Goal: Transaction & Acquisition: Purchase product/service

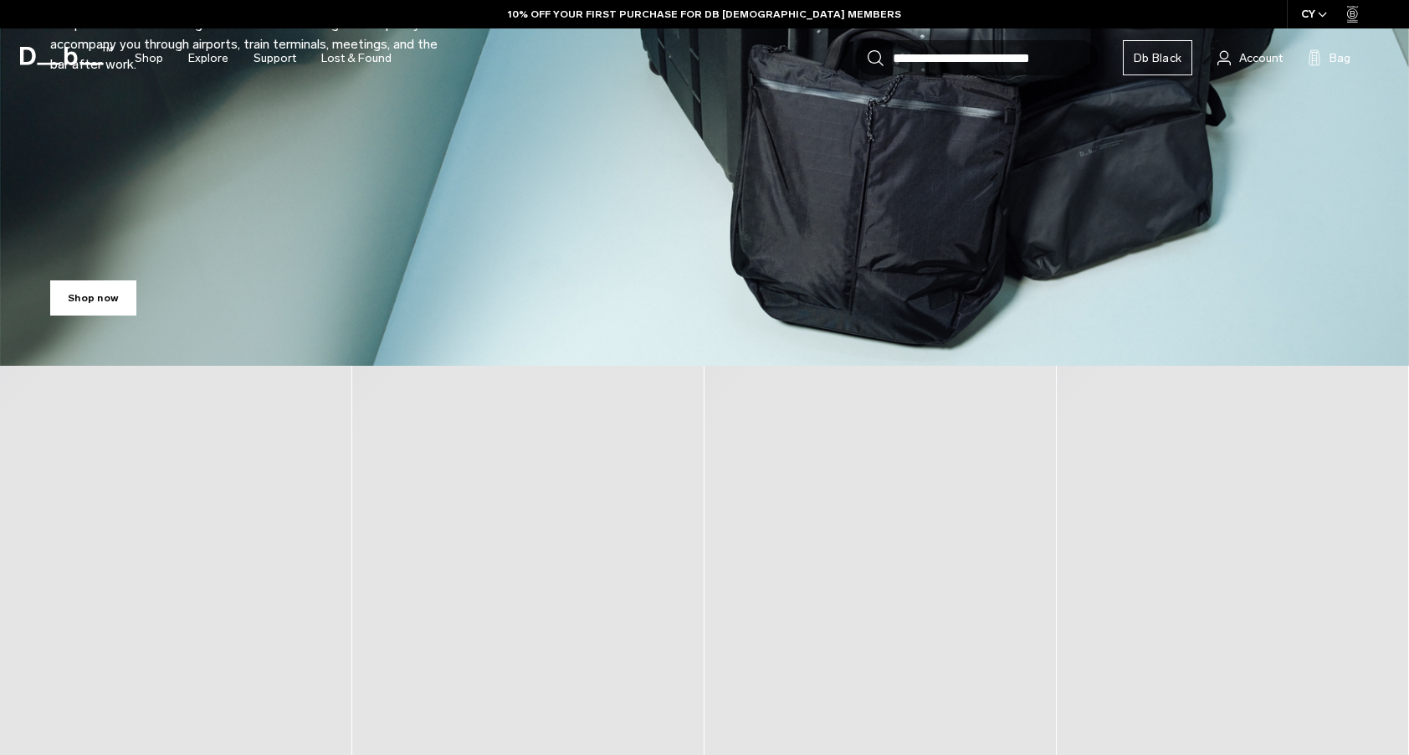
click at [510, 481] on div at bounding box center [528, 660] width 352 height 588
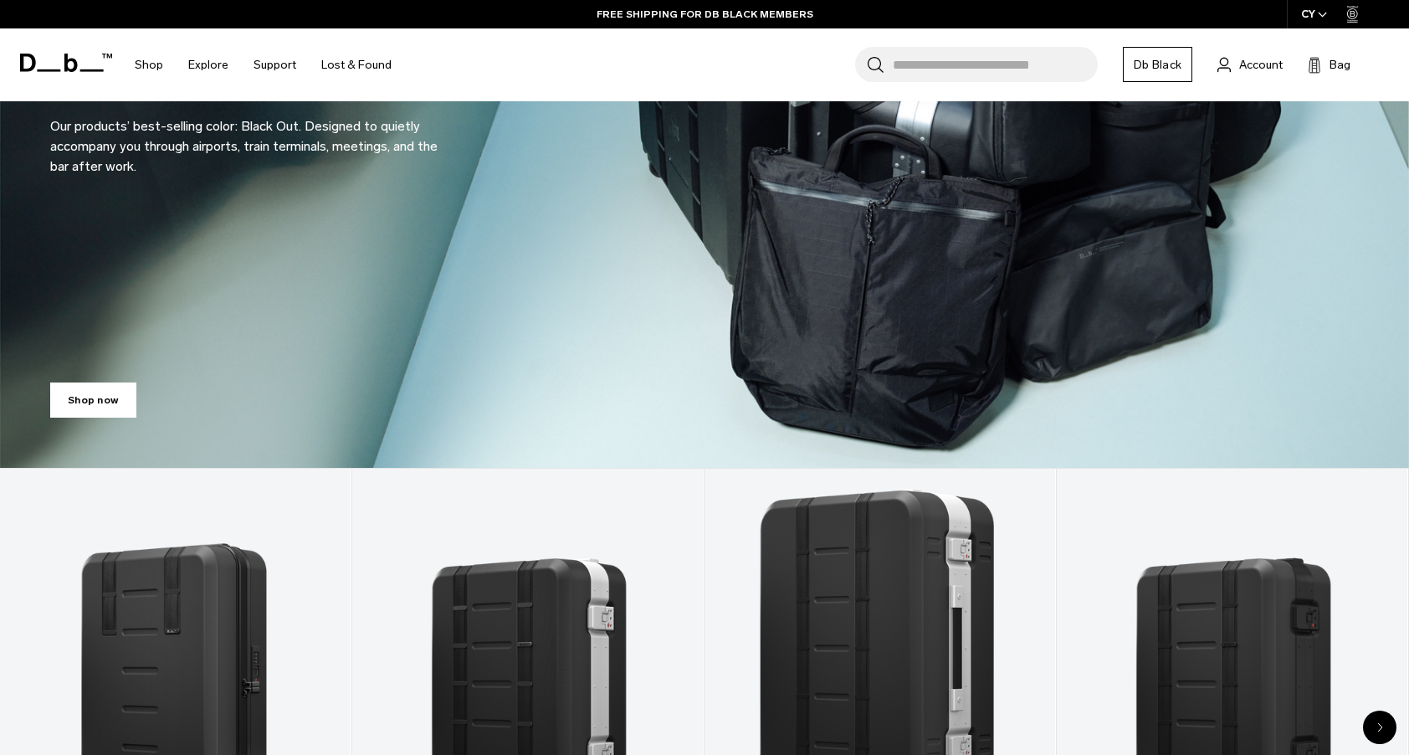
scroll to position [727, 0]
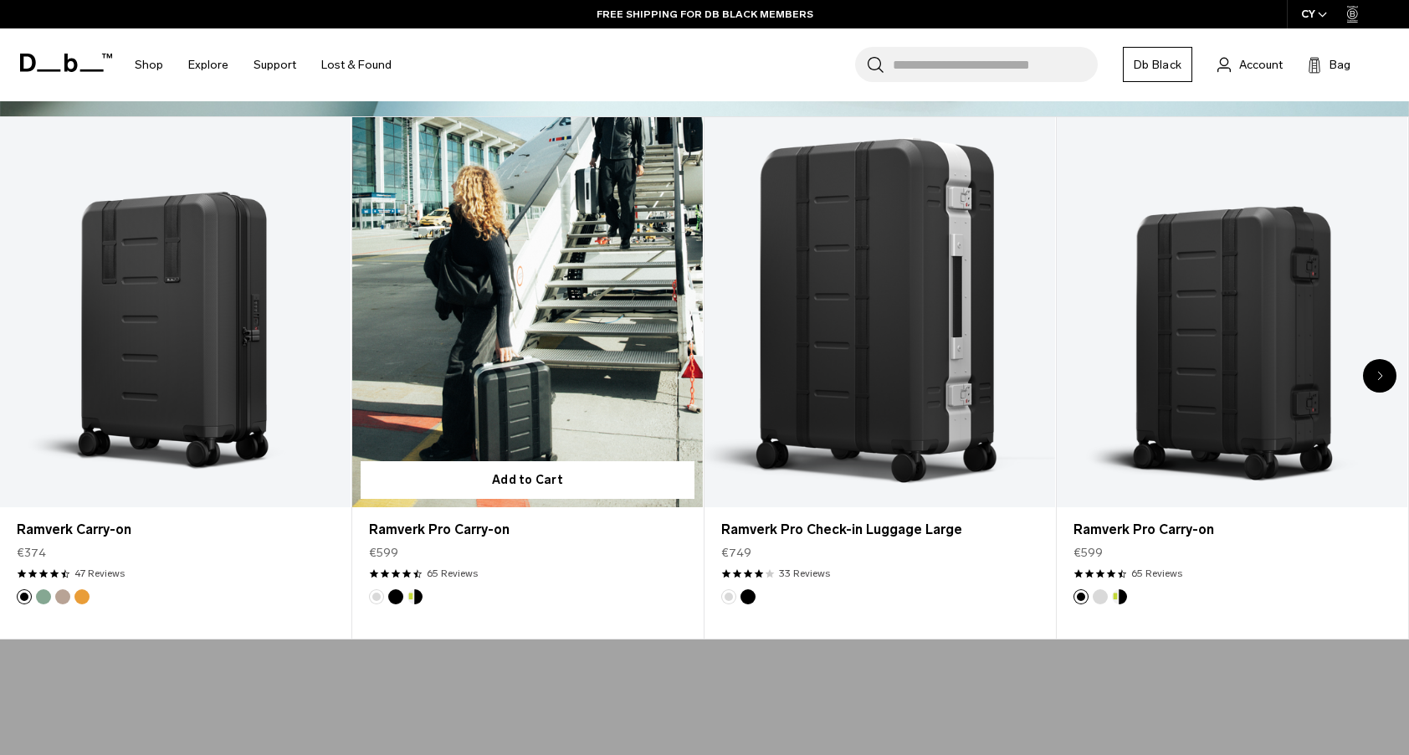
click at [501, 356] on link "Ramverk Pro Carry-on" at bounding box center [527, 312] width 351 height 390
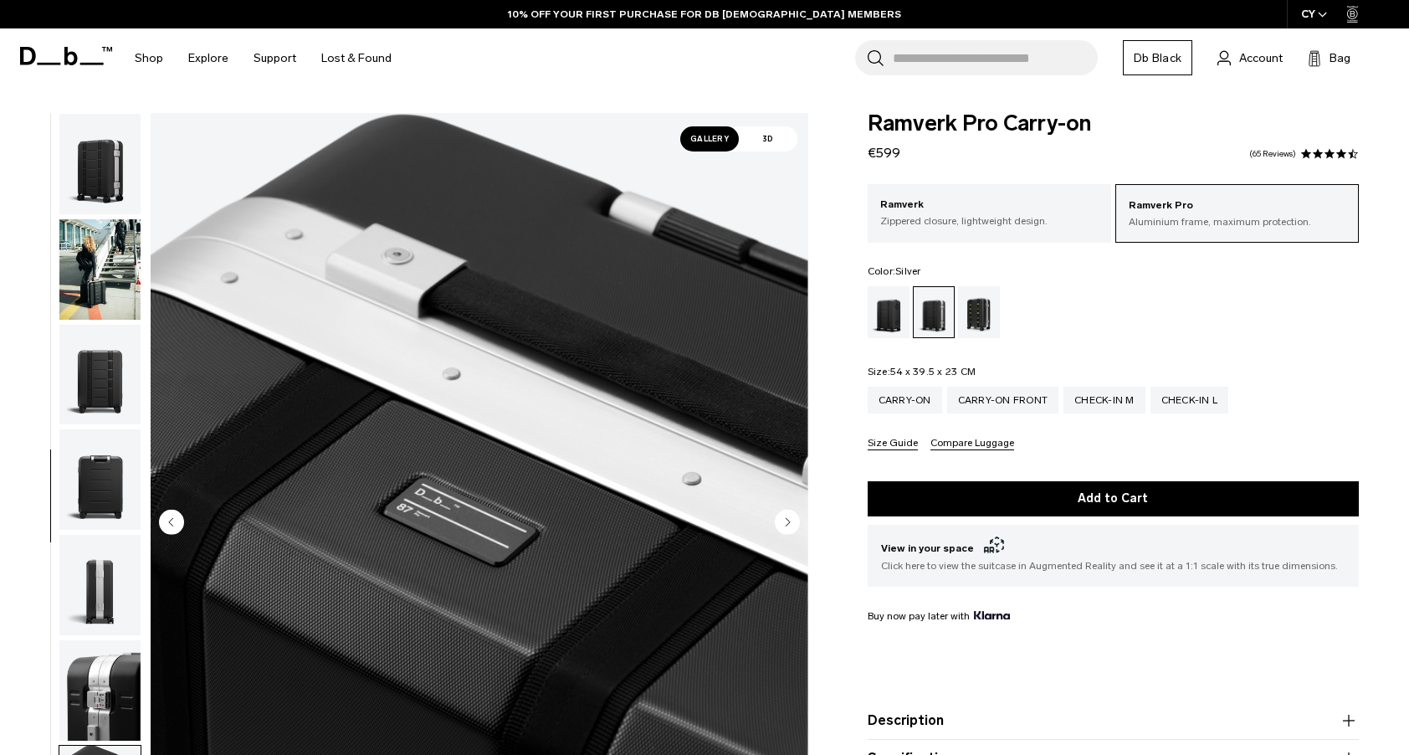
click at [628, 480] on img "7 / 14" at bounding box center [480, 524] width 658 height 822
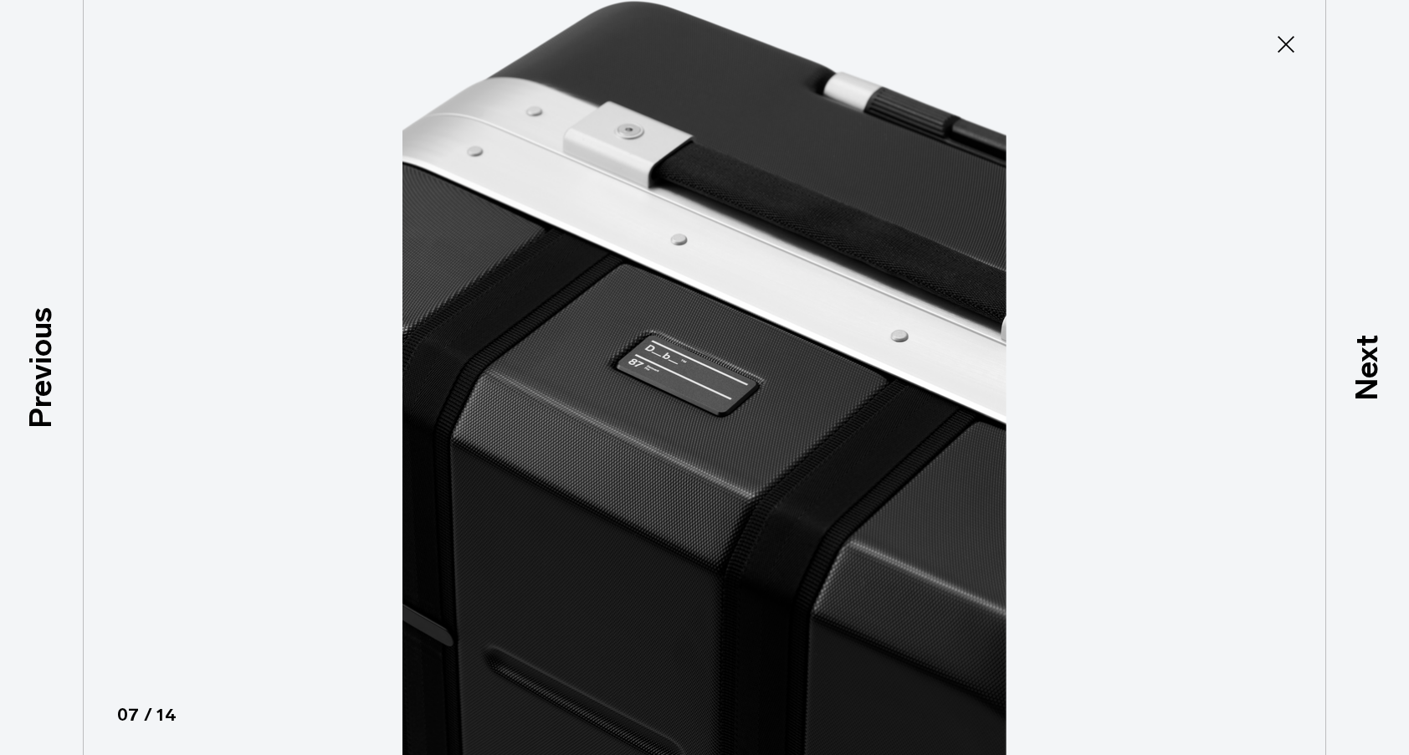
type button "Close"
click at [1273, 54] on icon at bounding box center [1286, 44] width 27 height 27
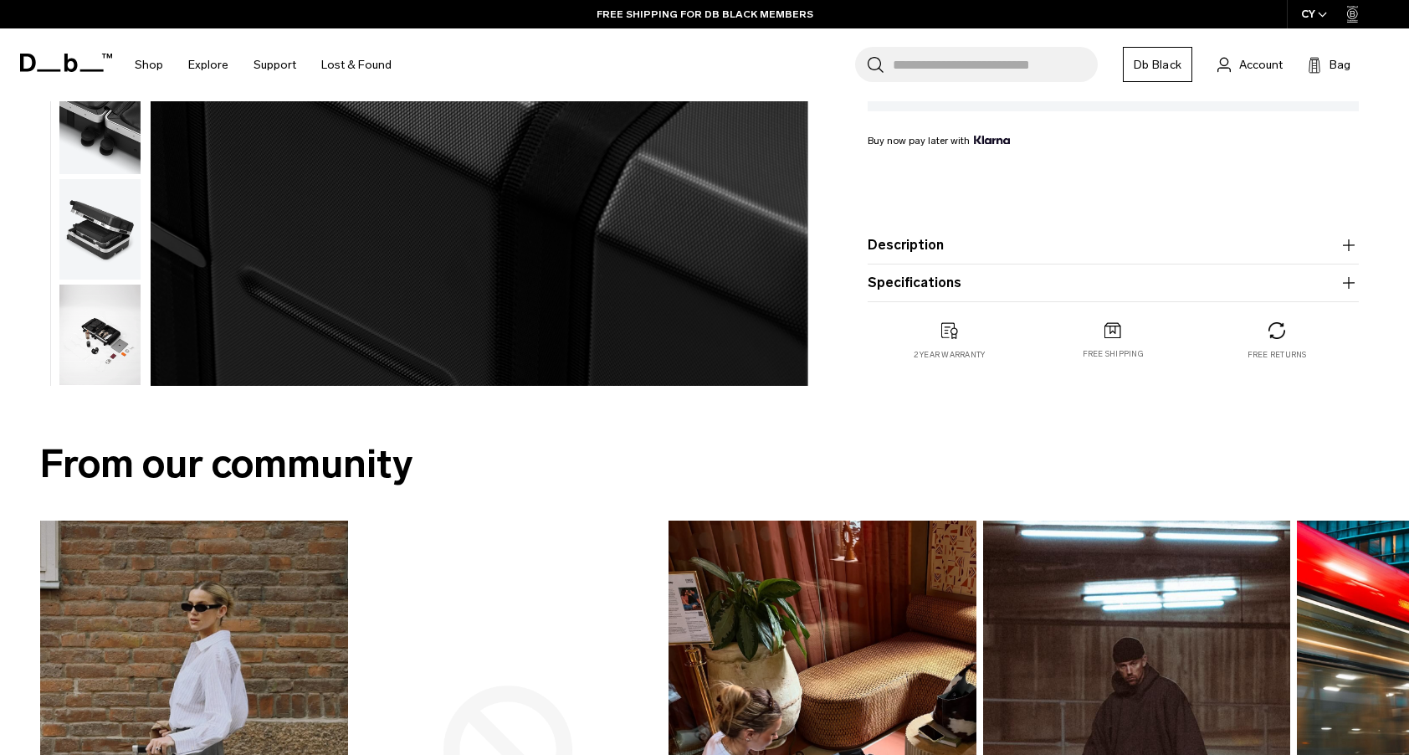
scroll to position [554, 0]
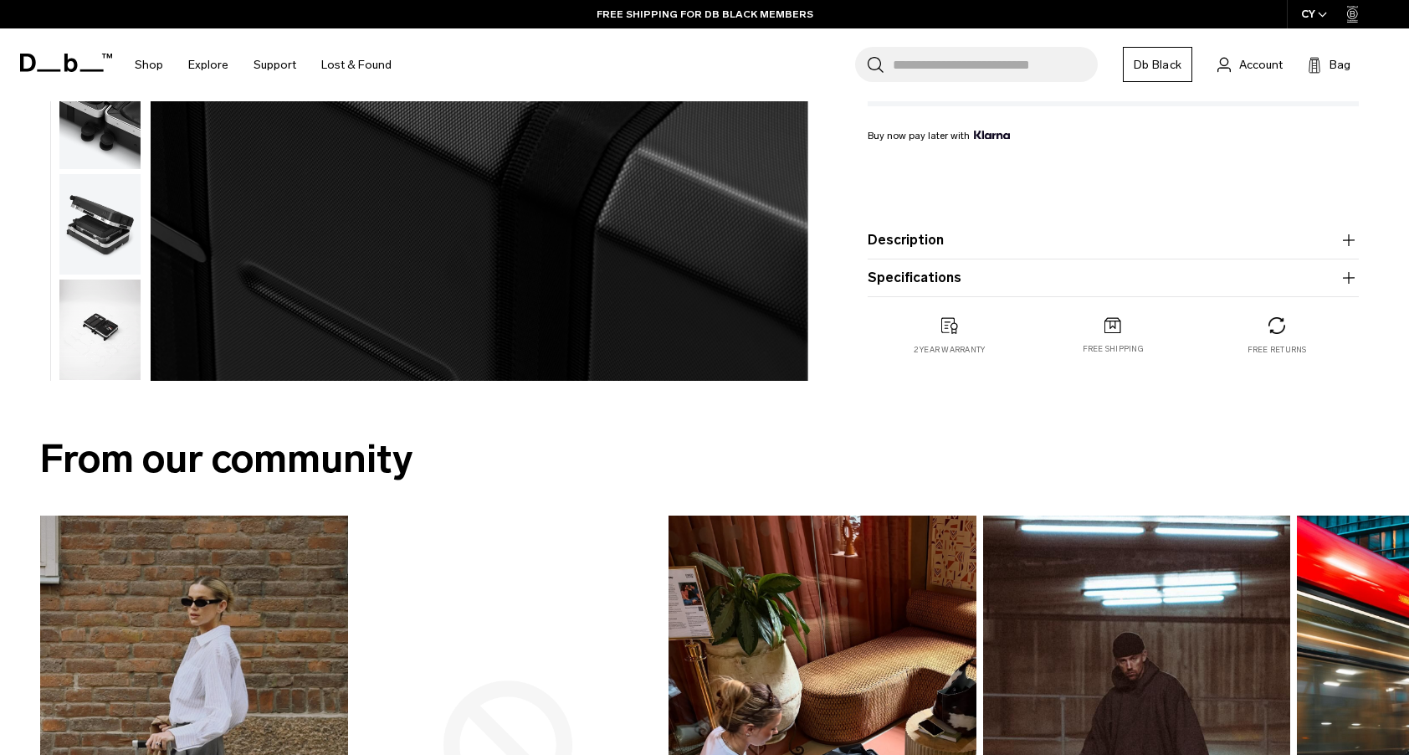
click at [106, 336] on img "button" at bounding box center [99, 330] width 81 height 100
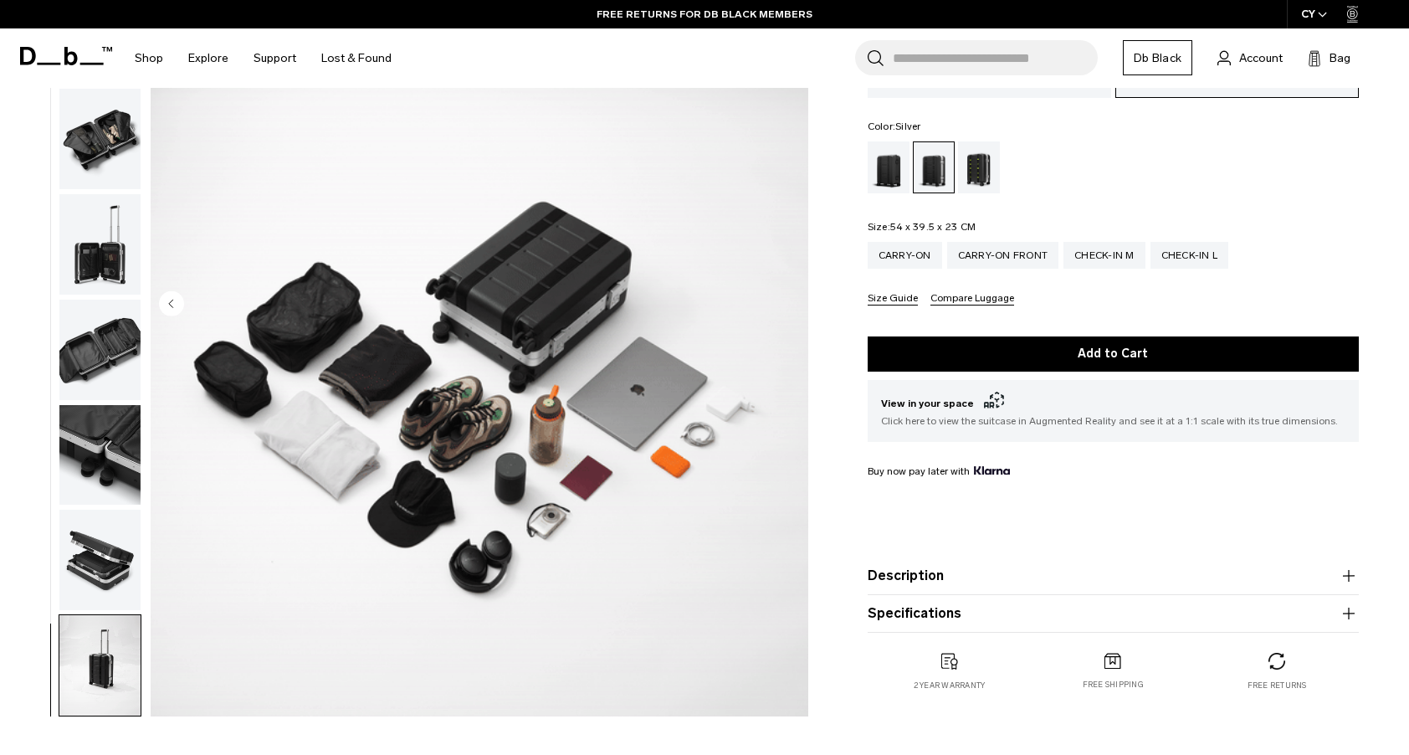
scroll to position [214, 0]
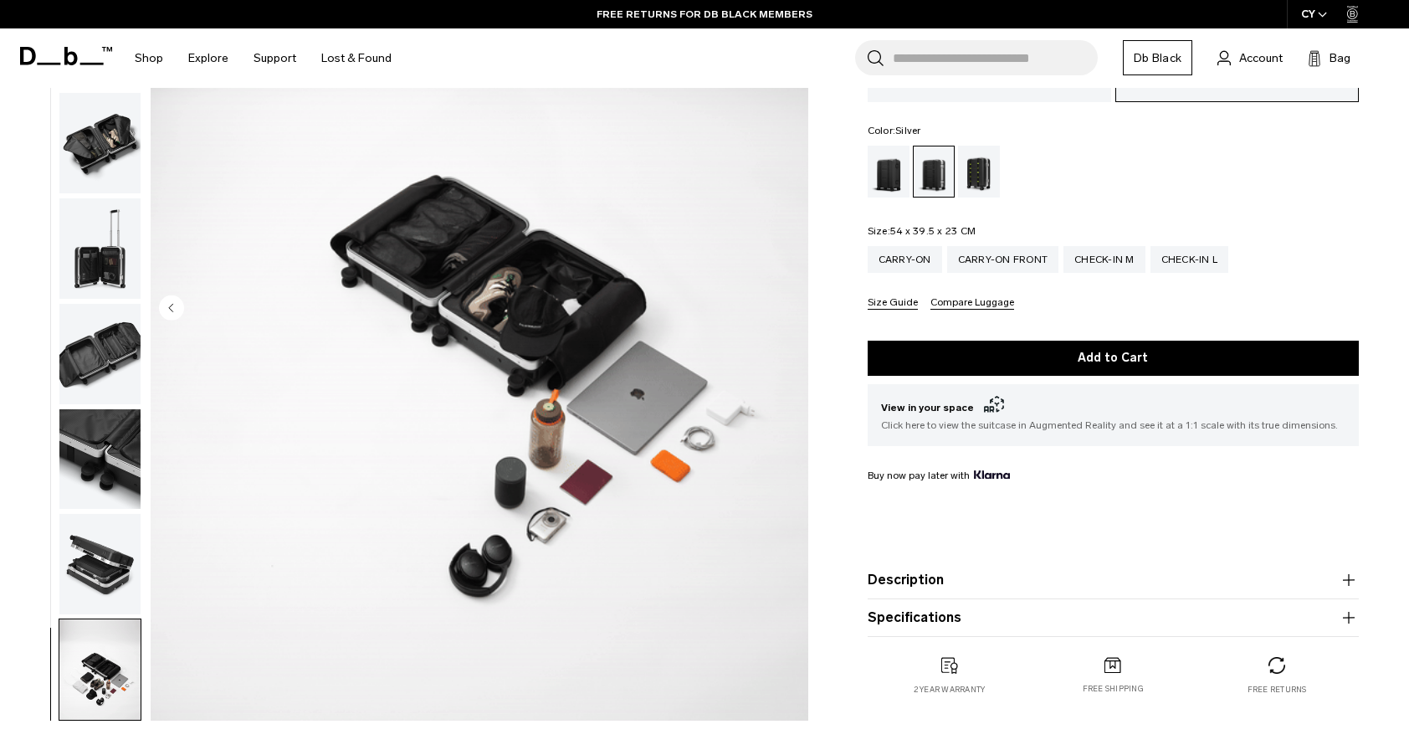
click at [93, 562] on img "button" at bounding box center [99, 564] width 81 height 100
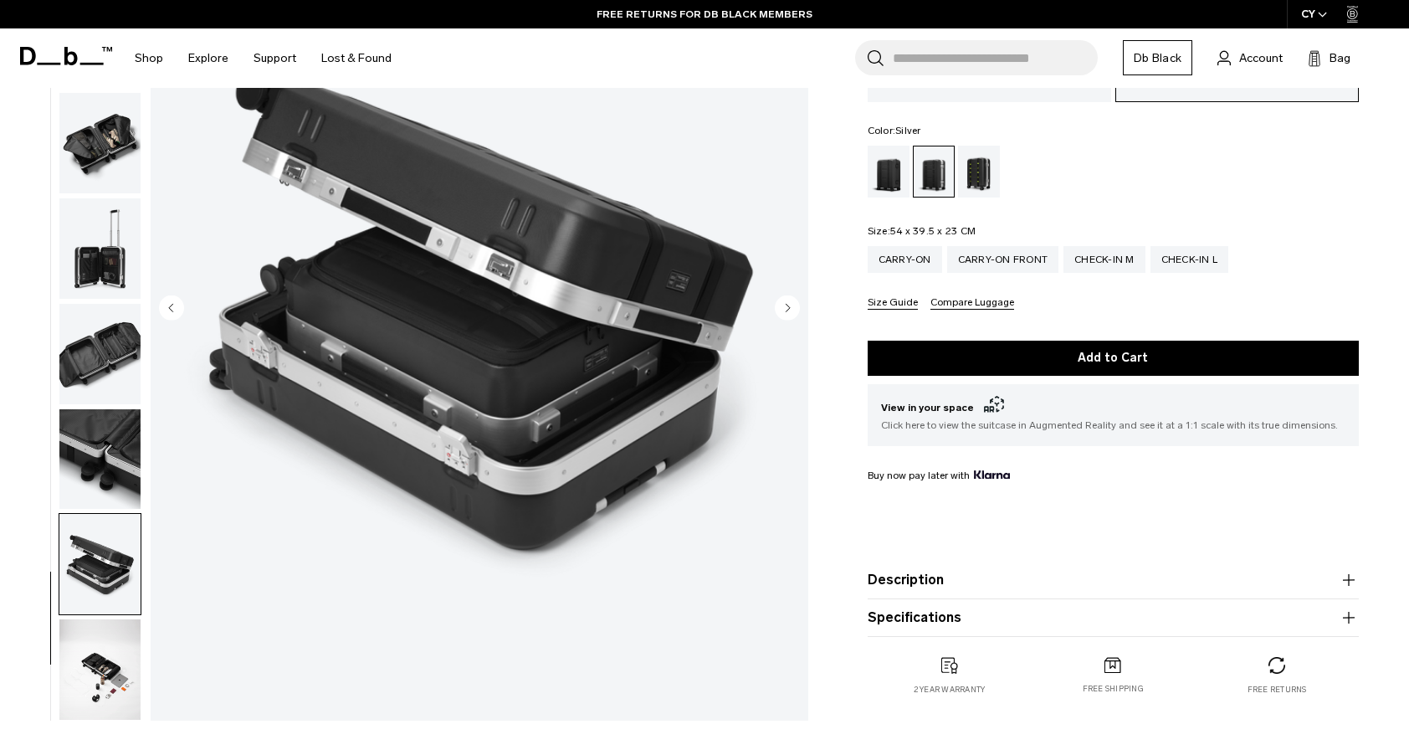
click at [89, 467] on img "button" at bounding box center [99, 459] width 81 height 100
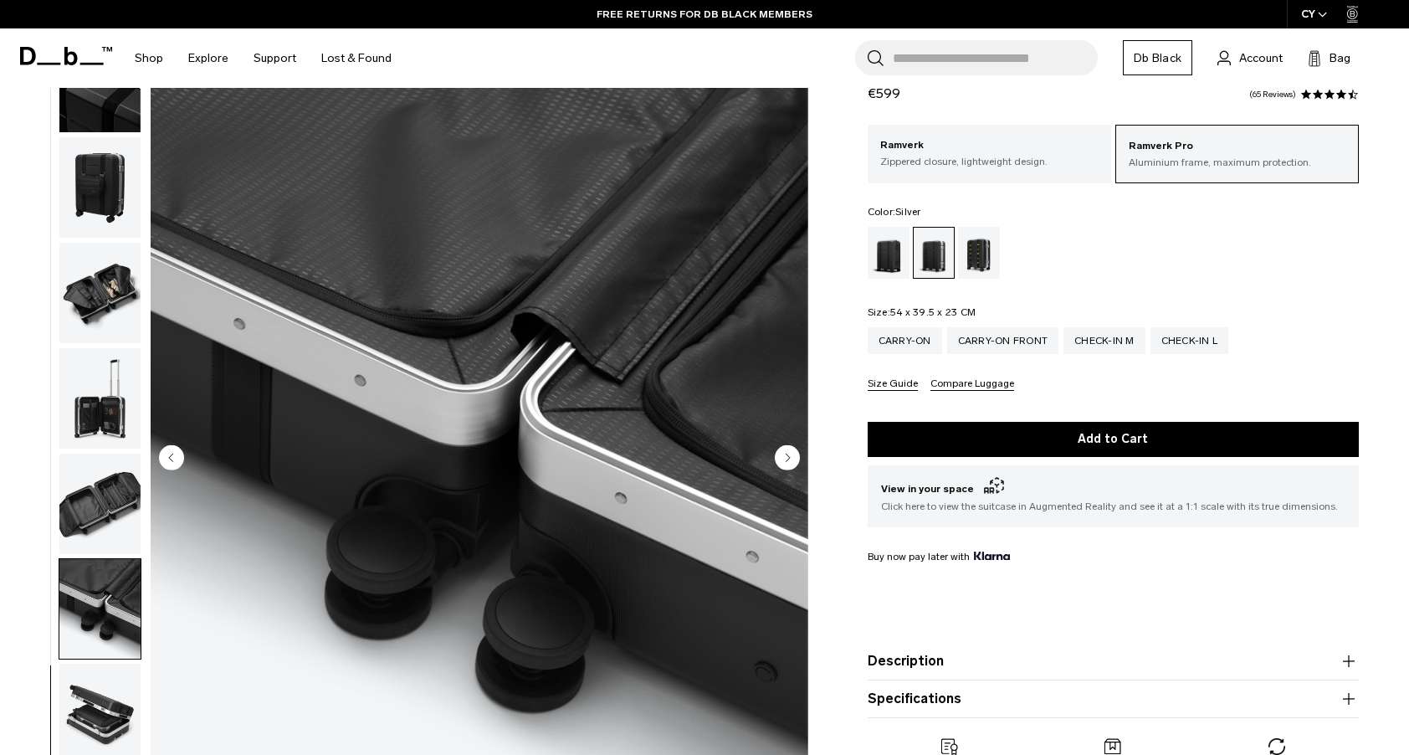
scroll to position [63, 0]
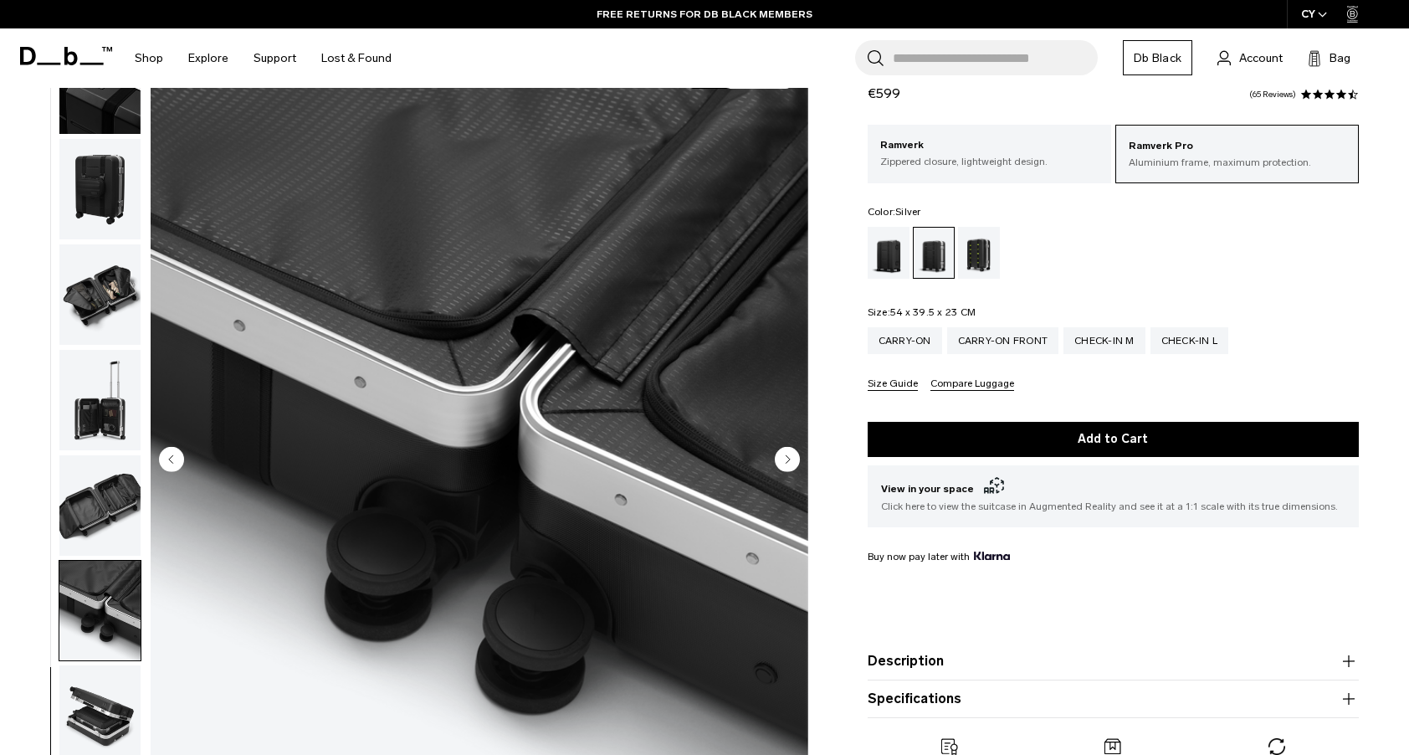
click at [111, 416] on img "button" at bounding box center [99, 400] width 81 height 100
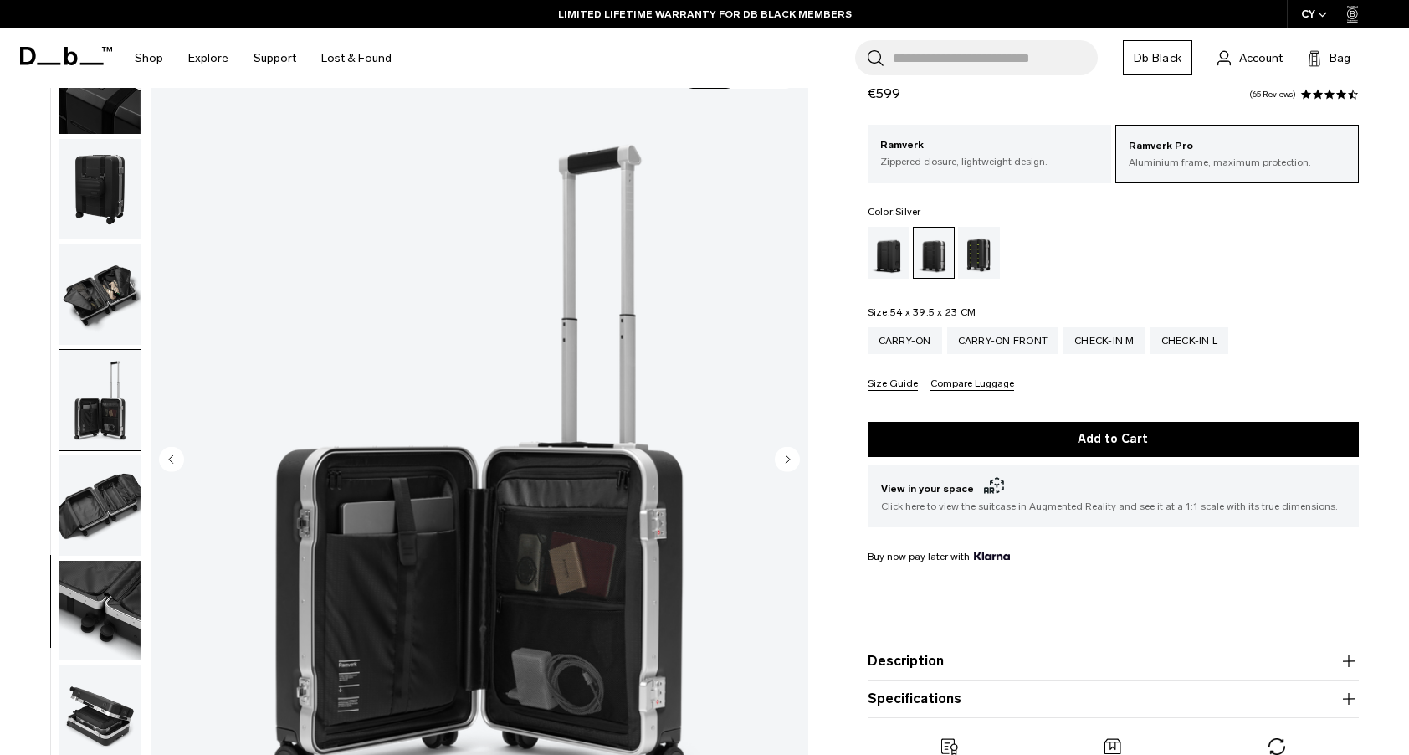
scroll to position [0, 0]
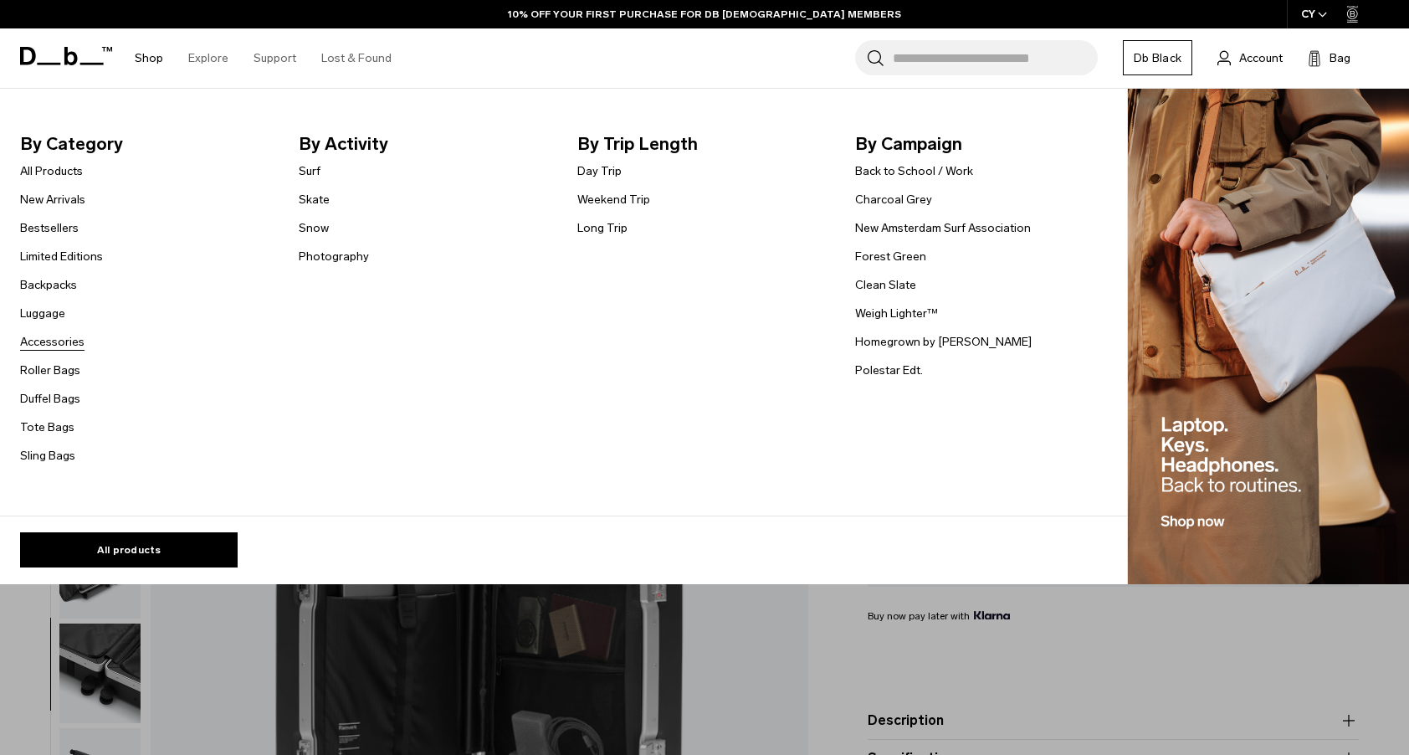
click at [52, 341] on link "Accessories" at bounding box center [52, 342] width 64 height 18
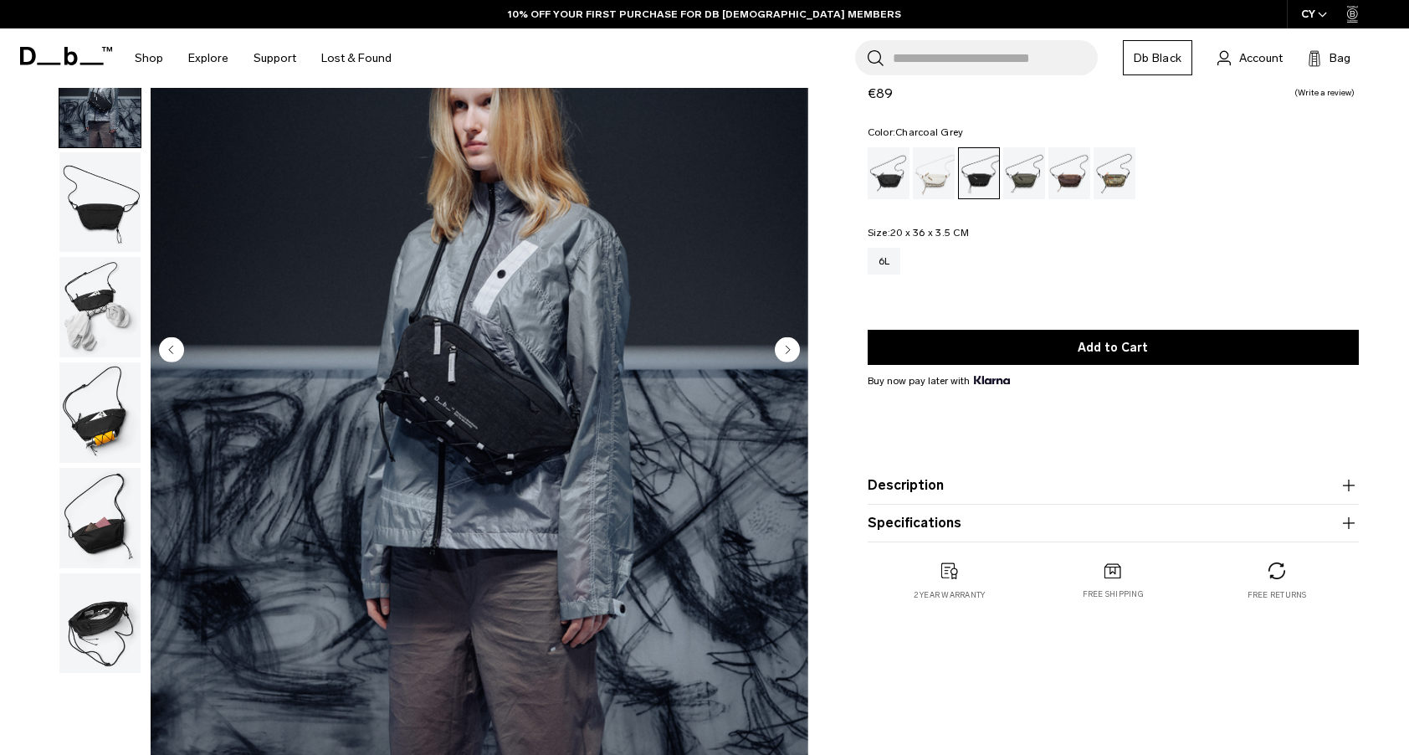
scroll to position [171, 0]
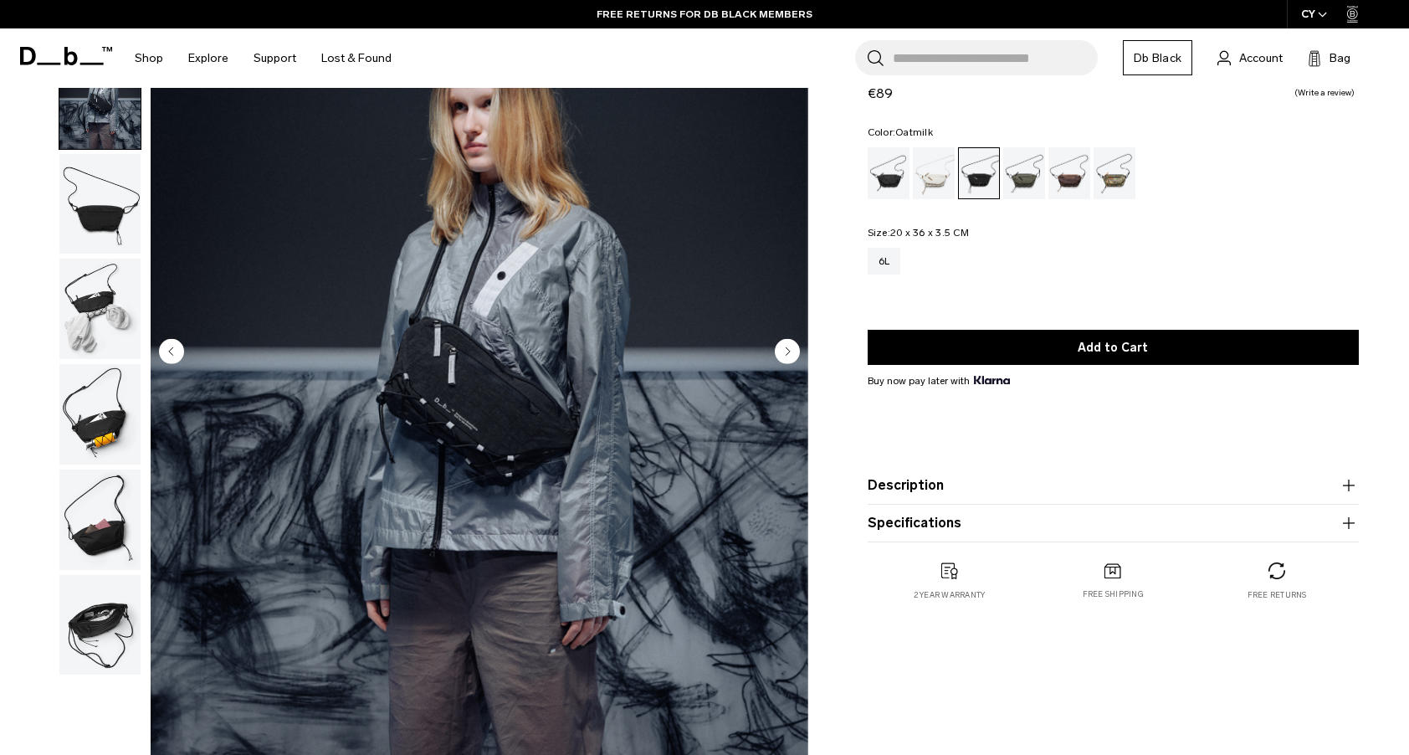
click at [933, 187] on div "Oatmilk" at bounding box center [934, 173] width 43 height 52
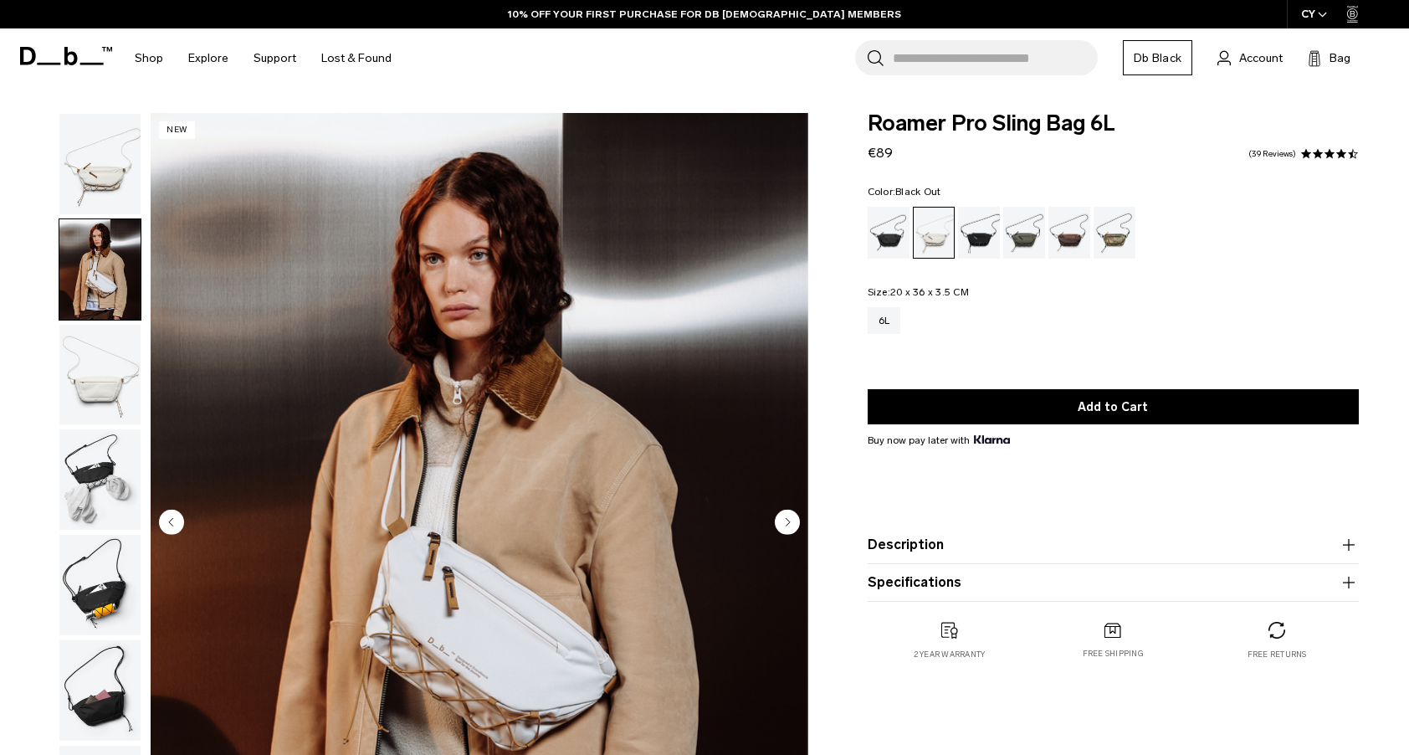
click at [888, 207] on div "Black Out" at bounding box center [889, 233] width 43 height 52
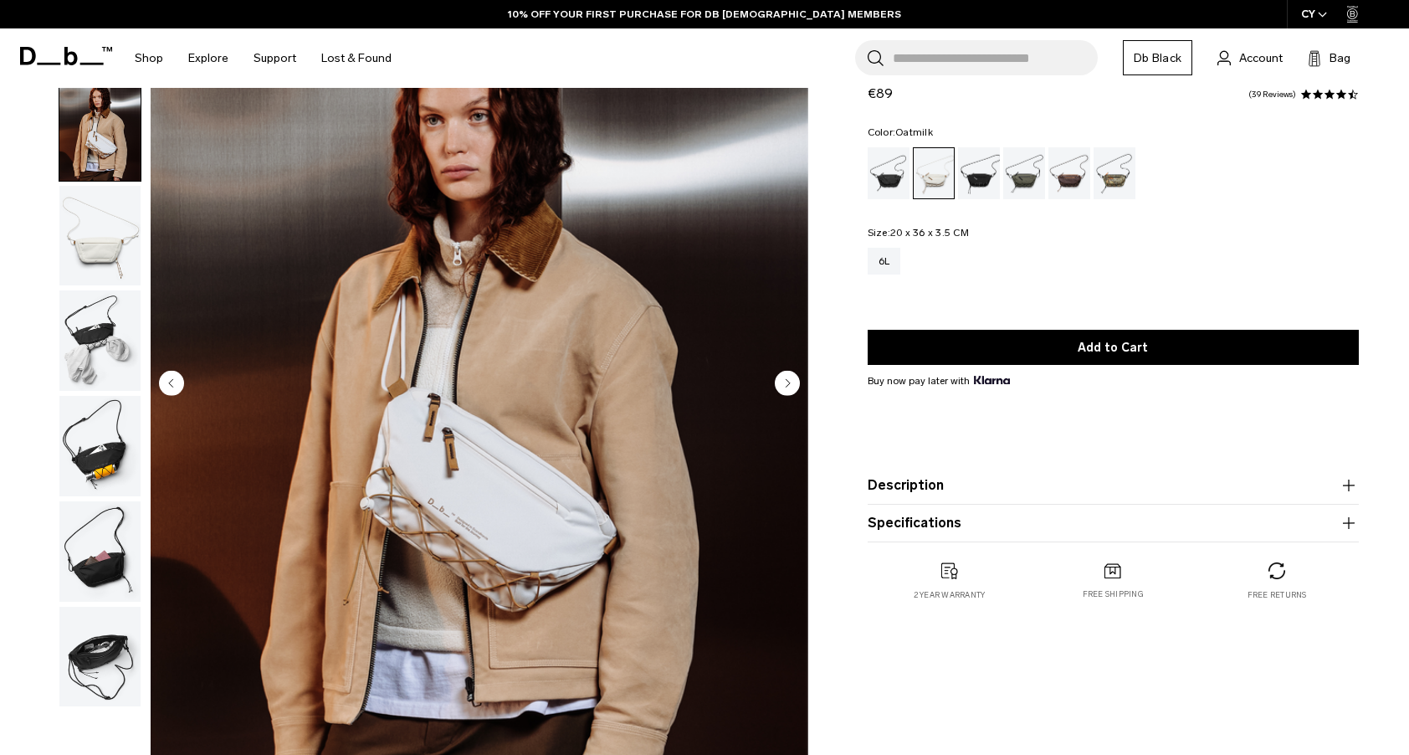
scroll to position [139, 0]
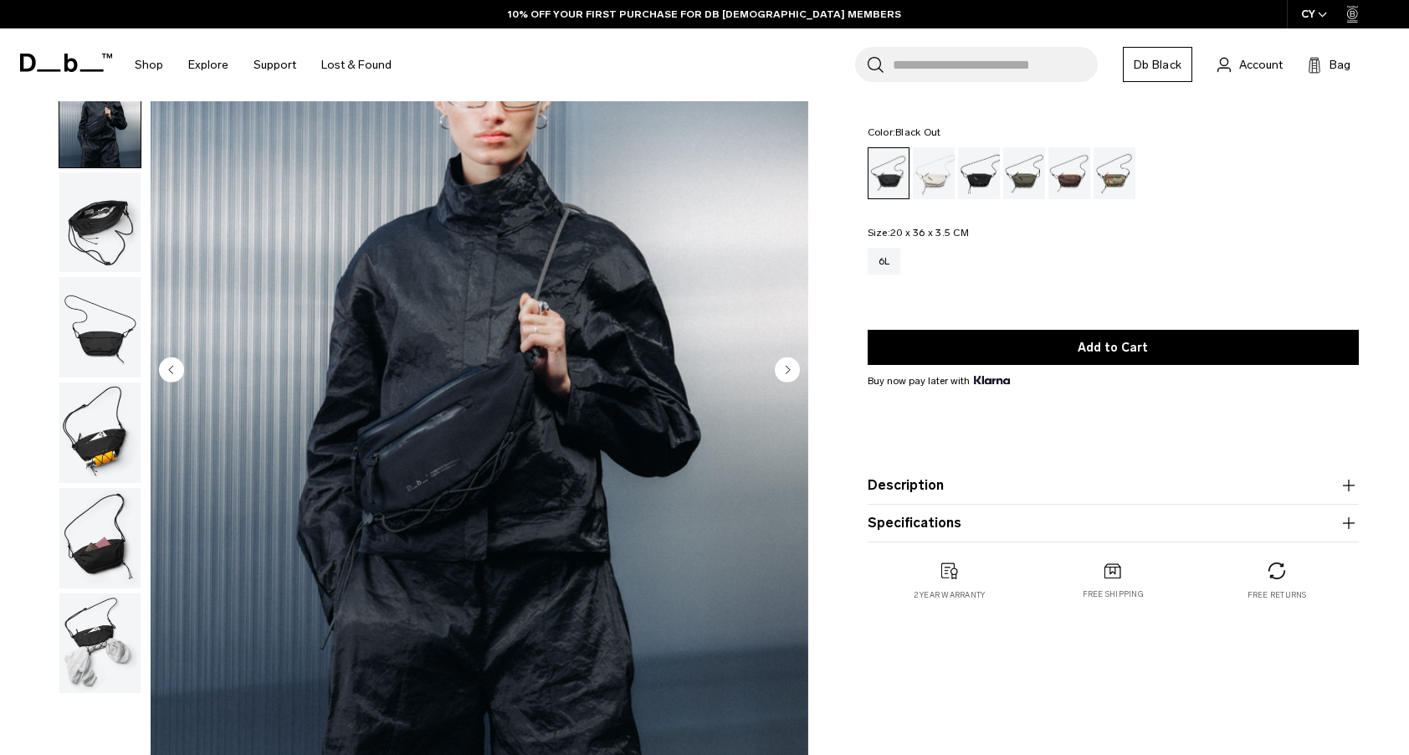
click at [1122, 168] on div "Db x Beyond Medals" at bounding box center [1115, 173] width 43 height 52
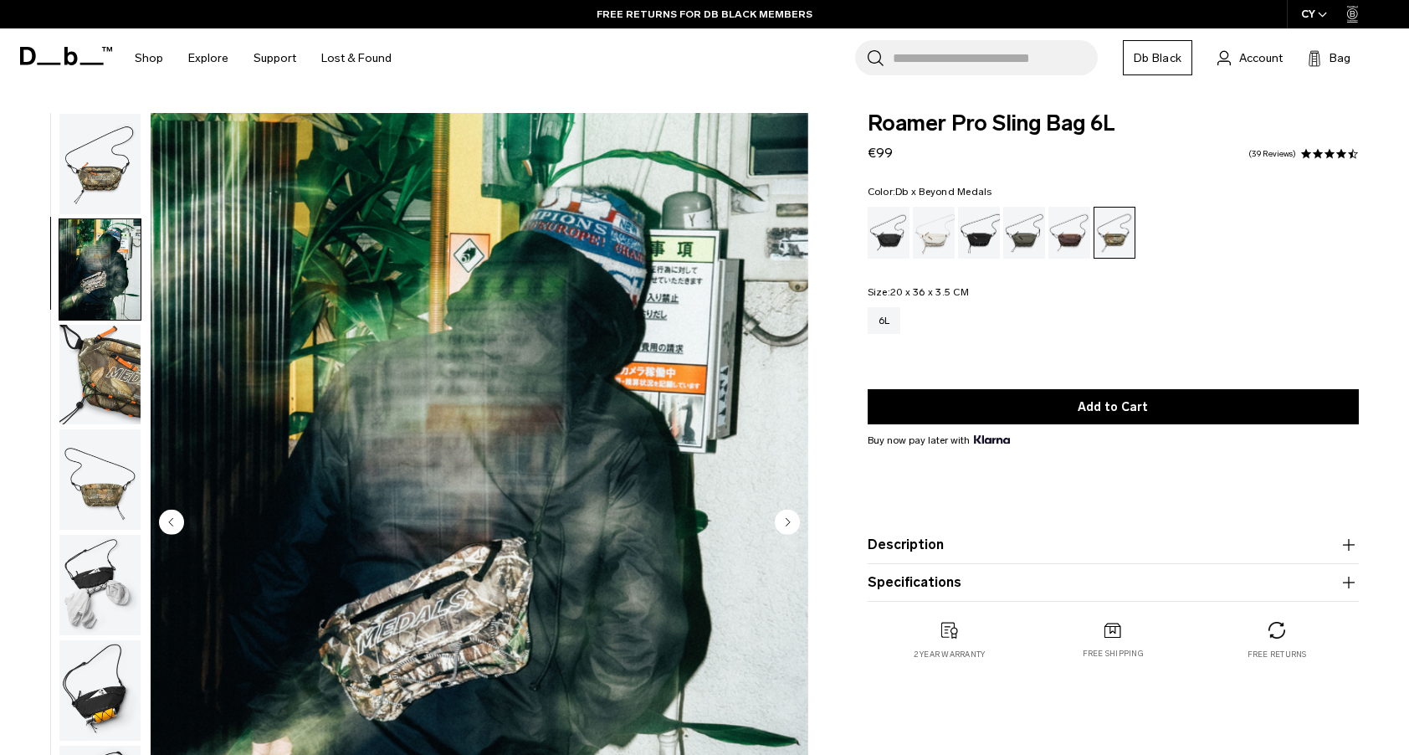
click at [108, 369] on img "button" at bounding box center [99, 375] width 81 height 100
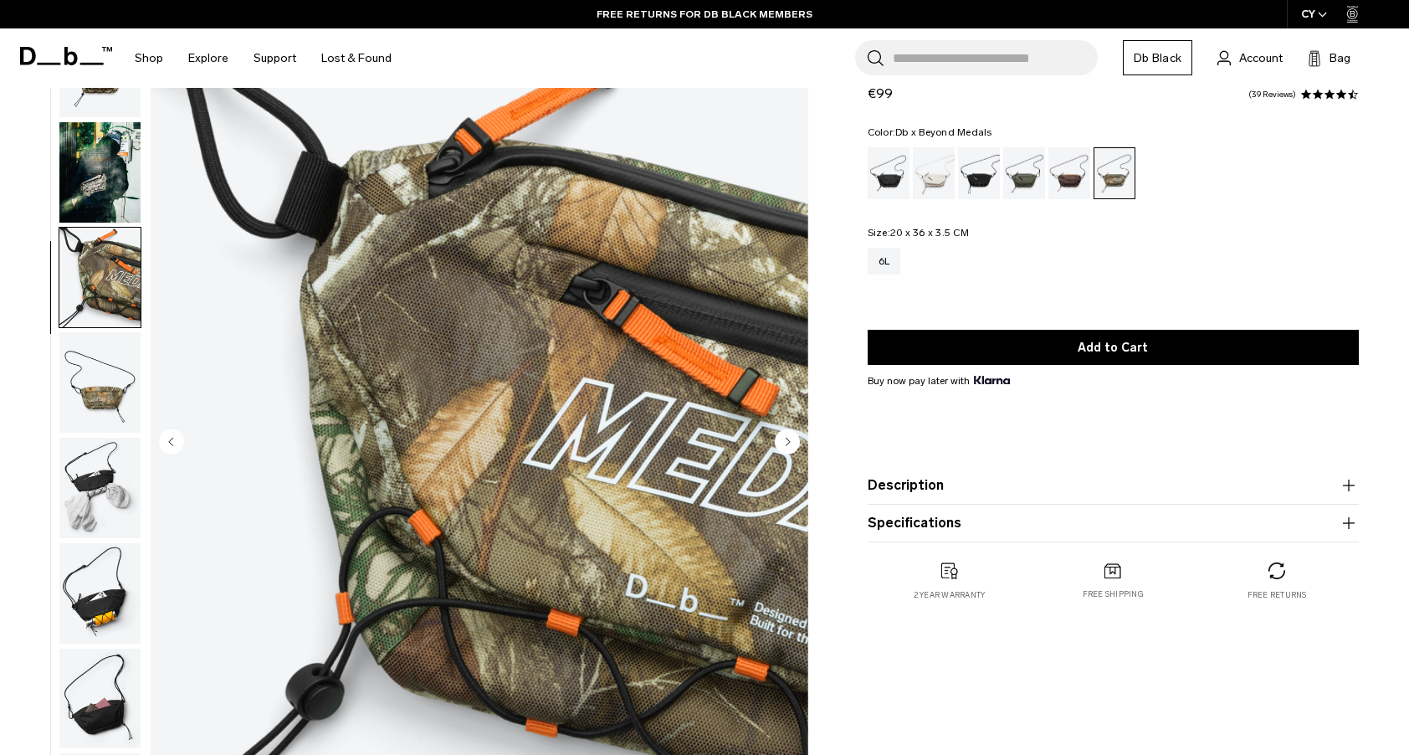
scroll to position [95, 0]
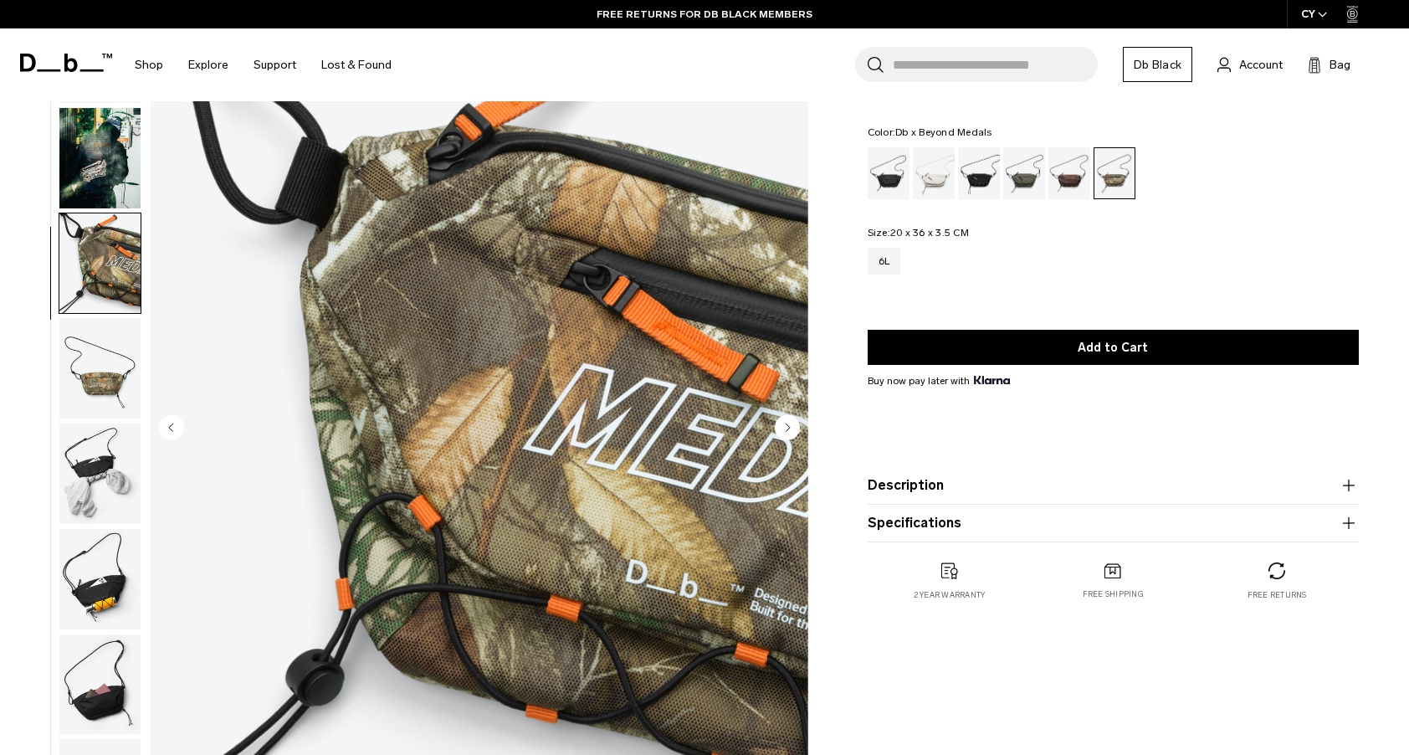
click at [97, 479] on img "button" at bounding box center [99, 473] width 81 height 100
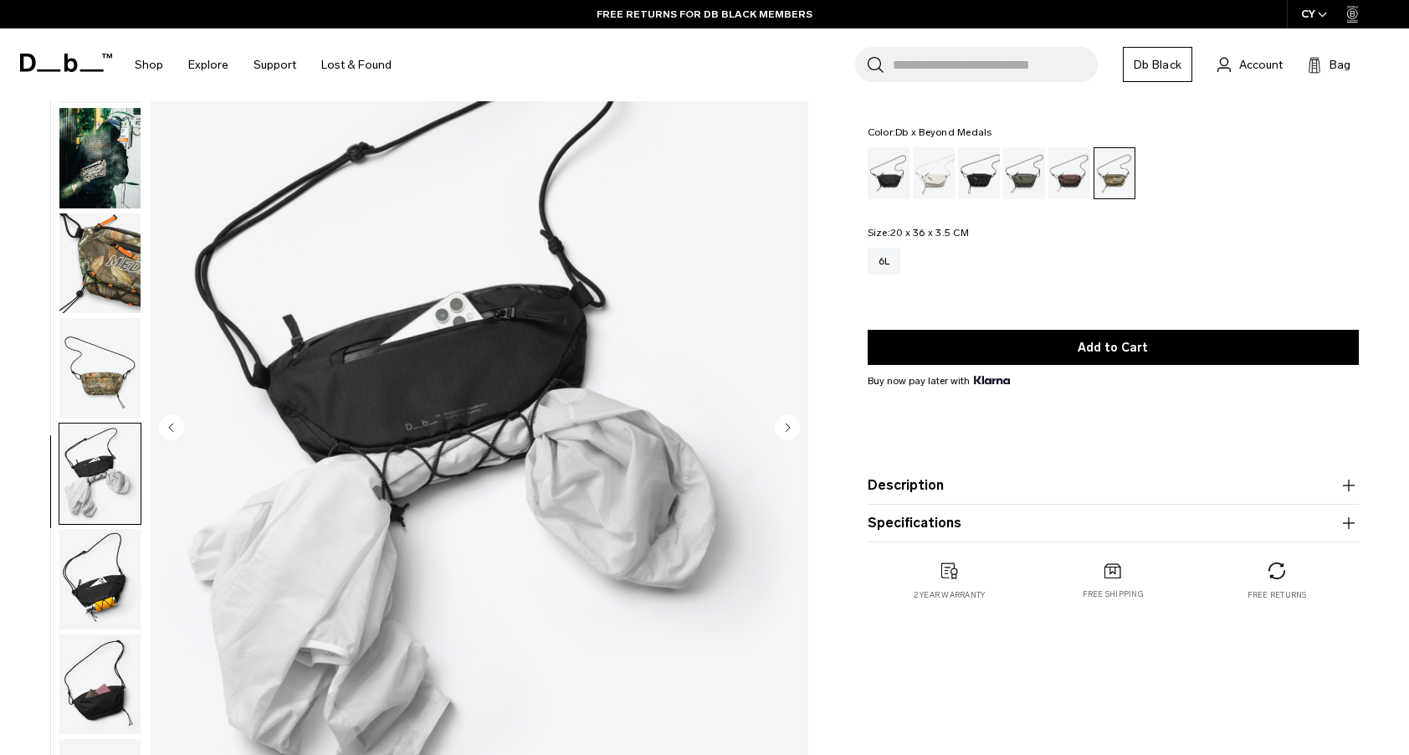
scroll to position [0, 0]
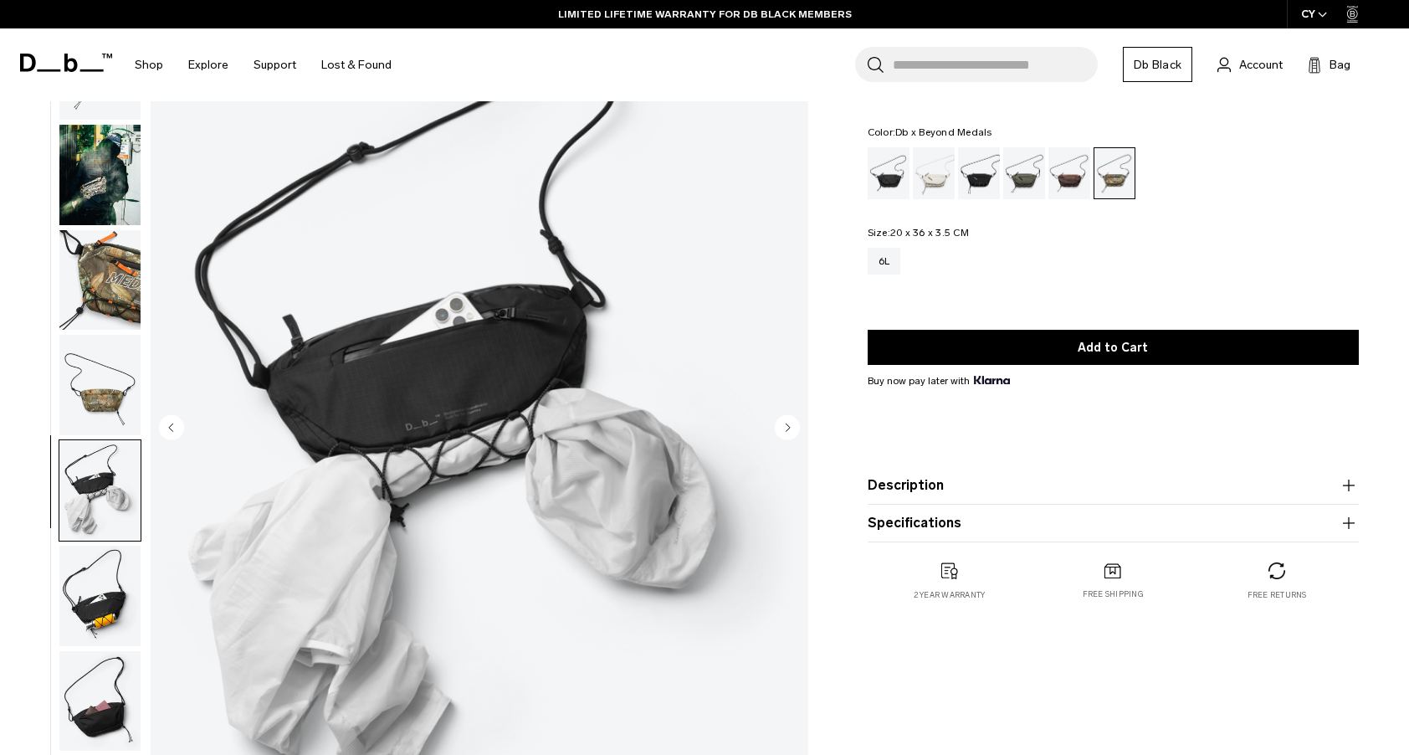
click at [108, 209] on img "button" at bounding box center [99, 175] width 81 height 100
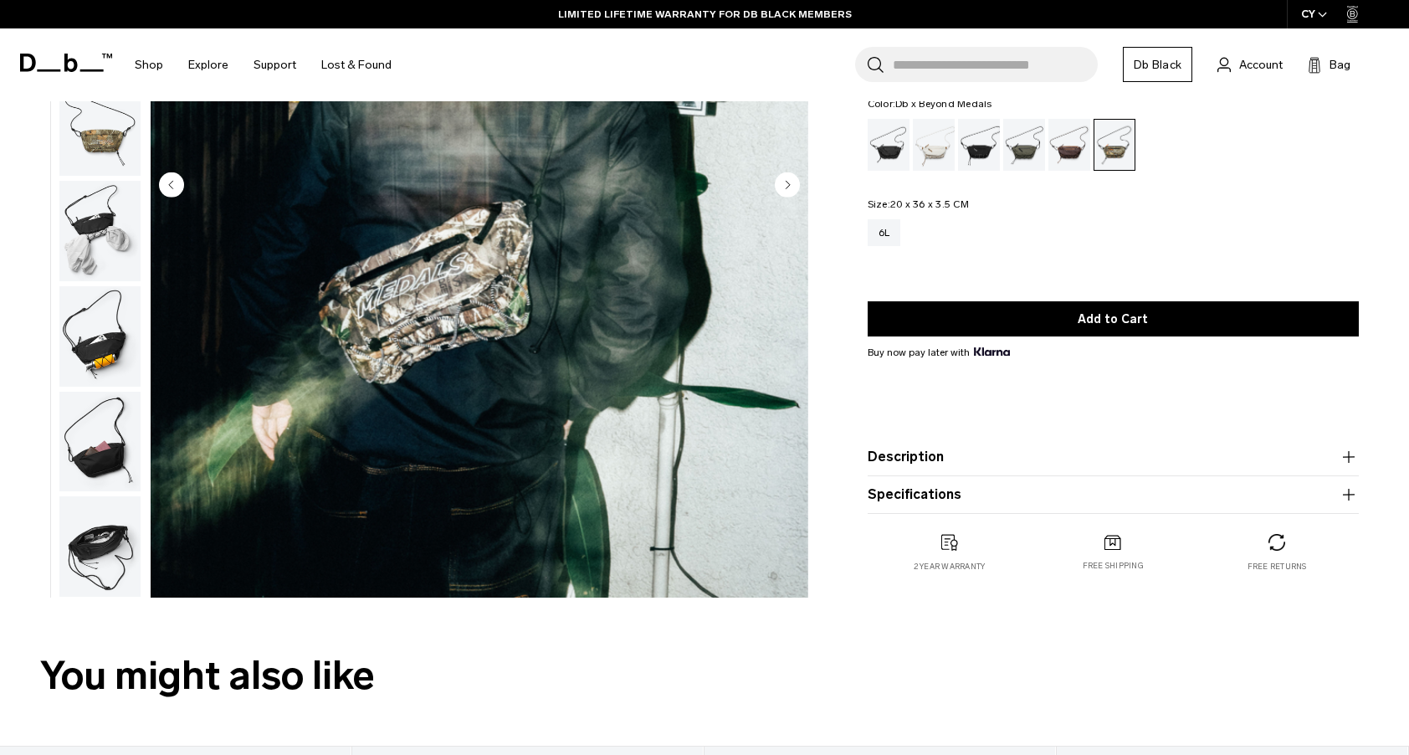
scroll to position [341, 0]
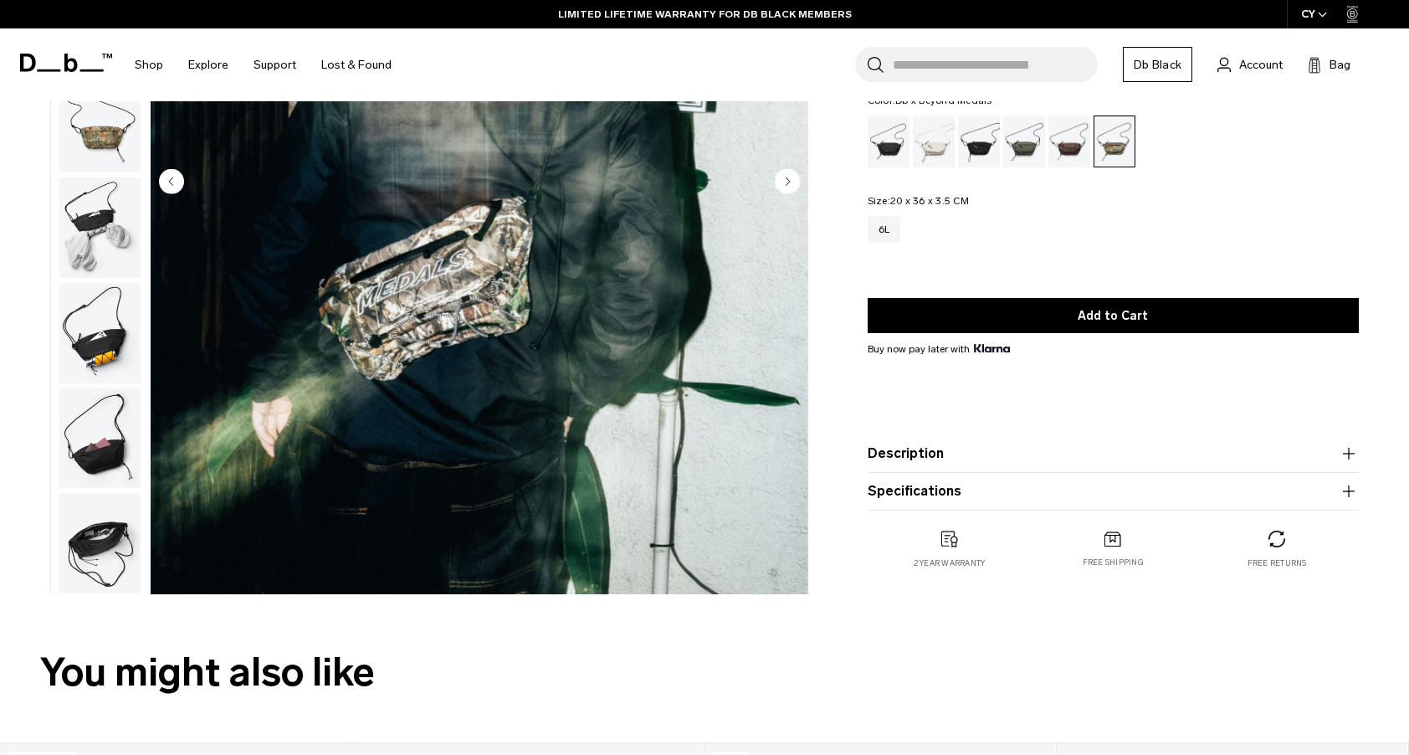
click at [97, 318] on img "button" at bounding box center [99, 333] width 81 height 100
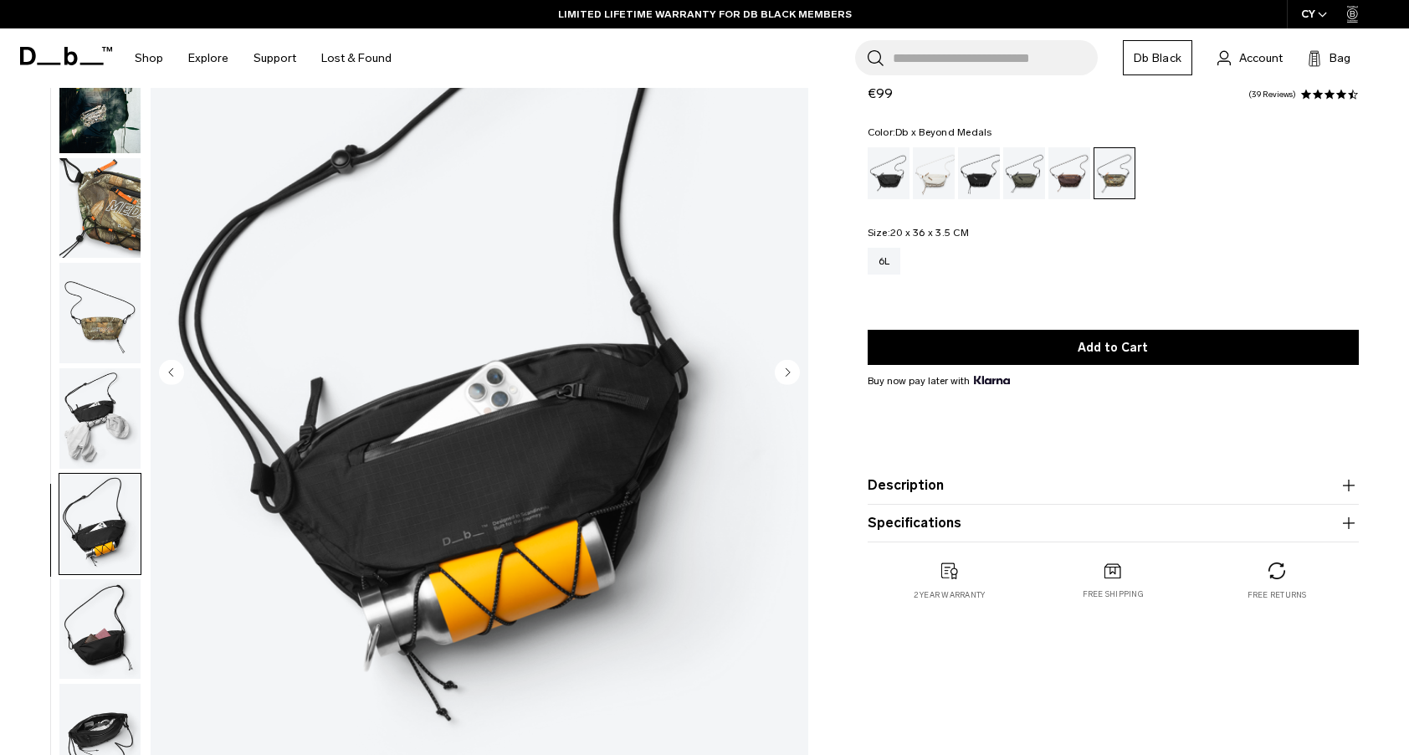
scroll to position [143, 0]
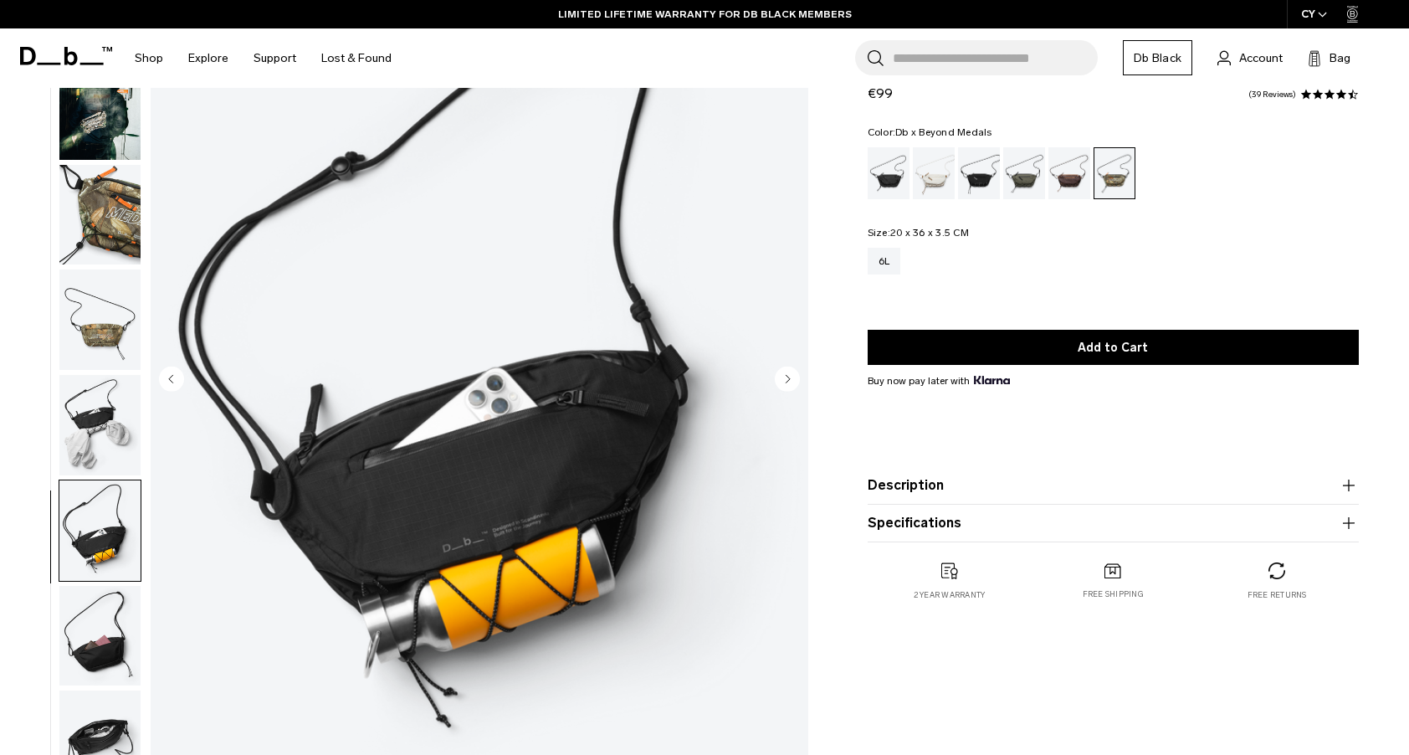
click at [543, 359] on img "6 / 8" at bounding box center [480, 381] width 658 height 822
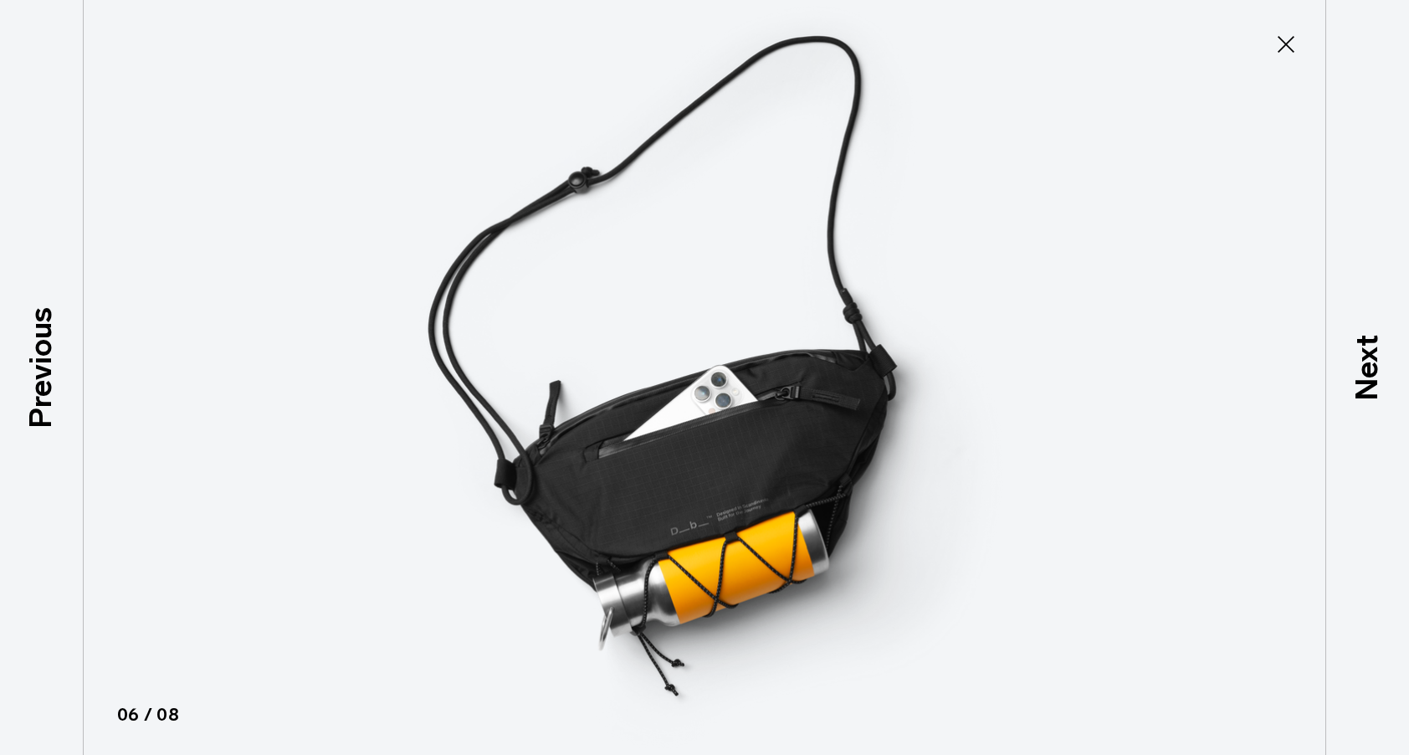
type button "Close"
click at [1282, 49] on icon at bounding box center [1286, 44] width 27 height 27
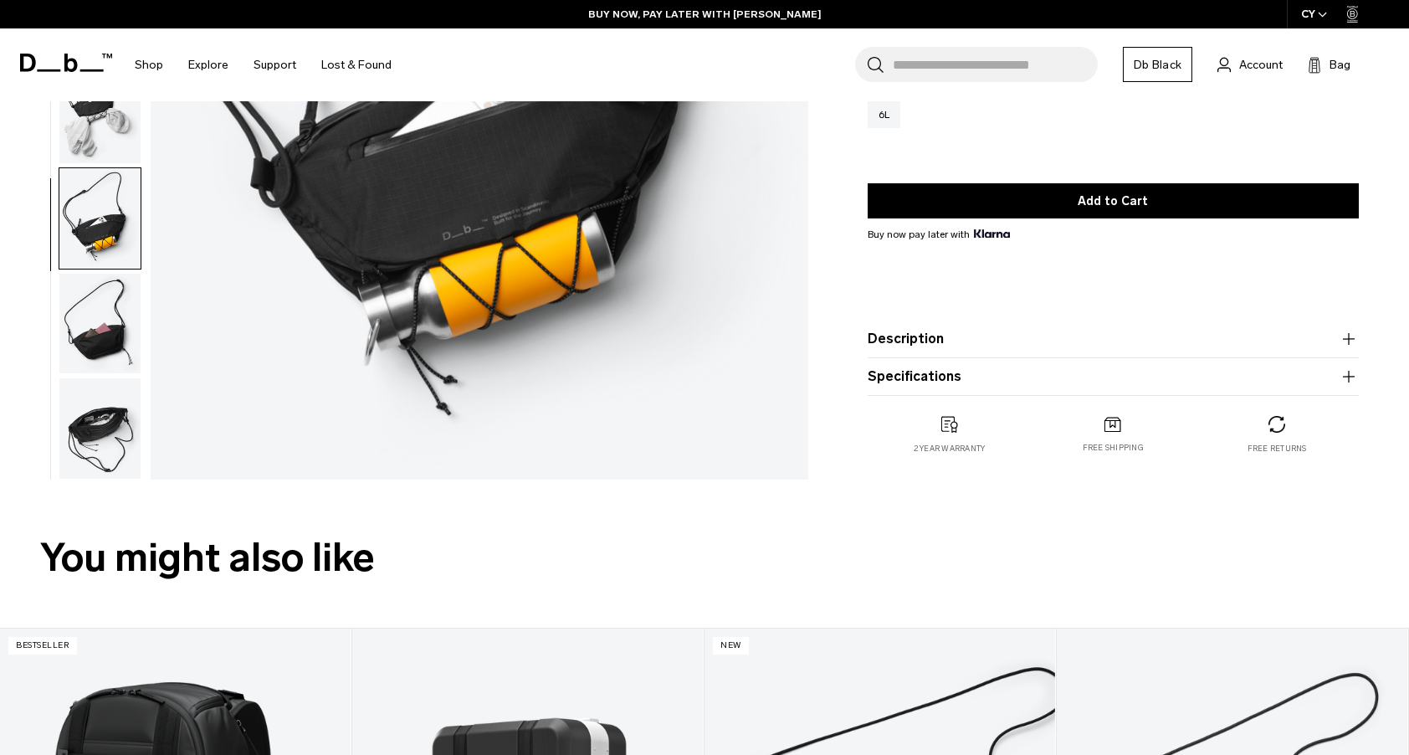
scroll to position [0, 0]
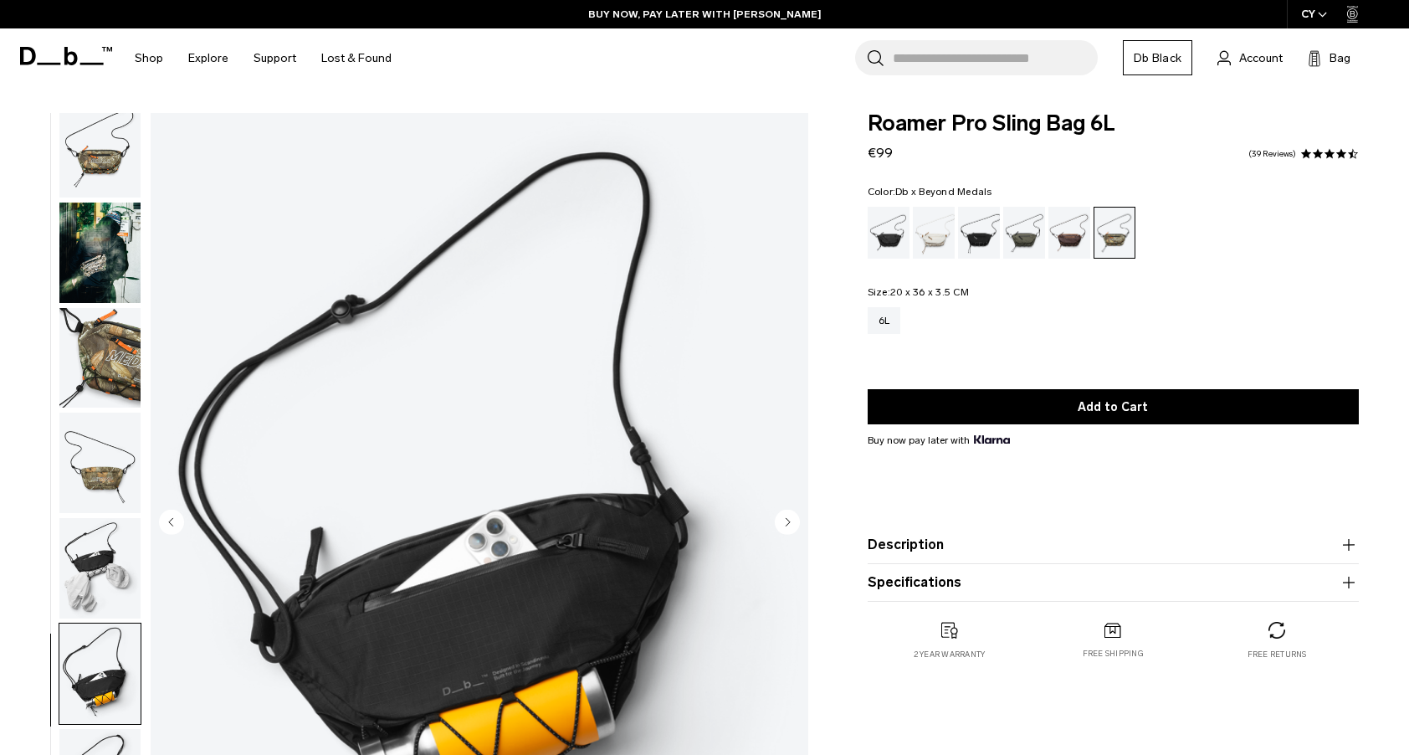
click at [105, 266] on img "button" at bounding box center [99, 253] width 81 height 100
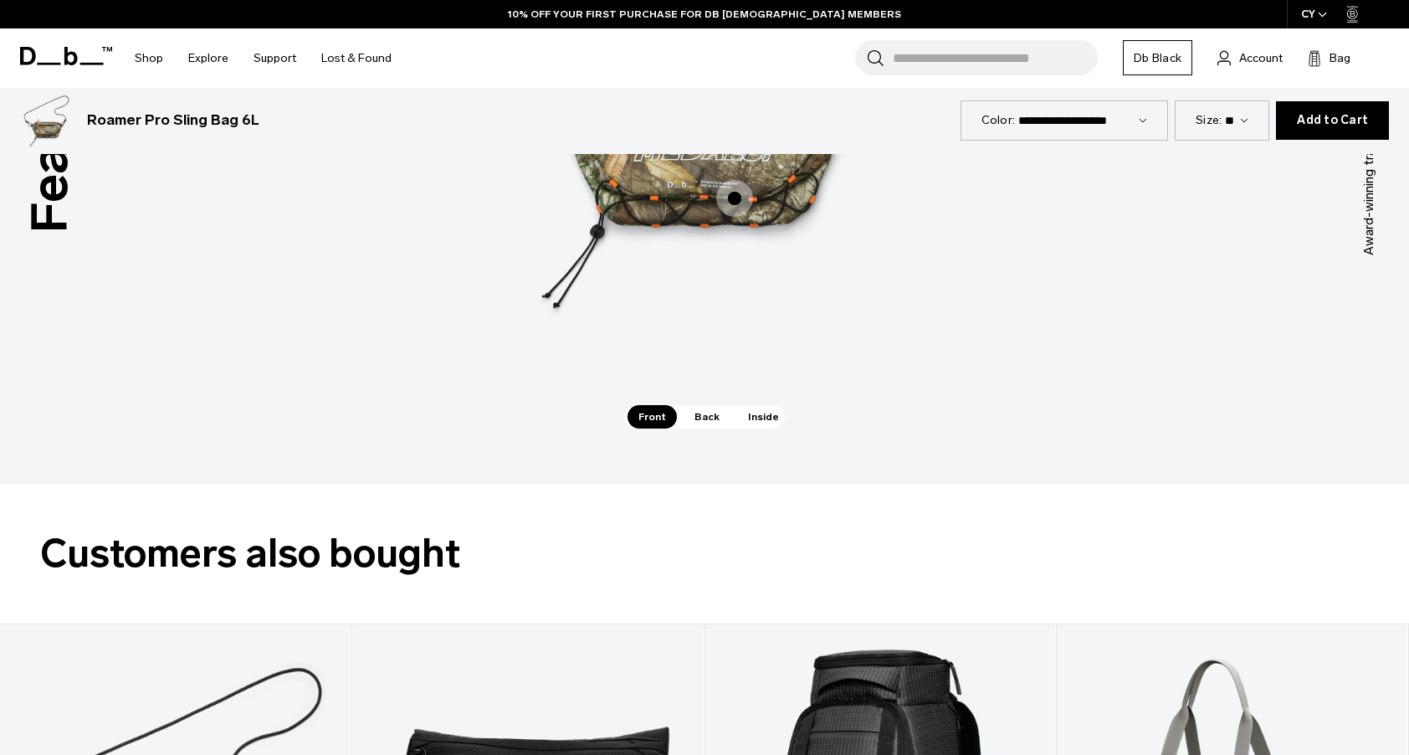
scroll to position [2466, 0]
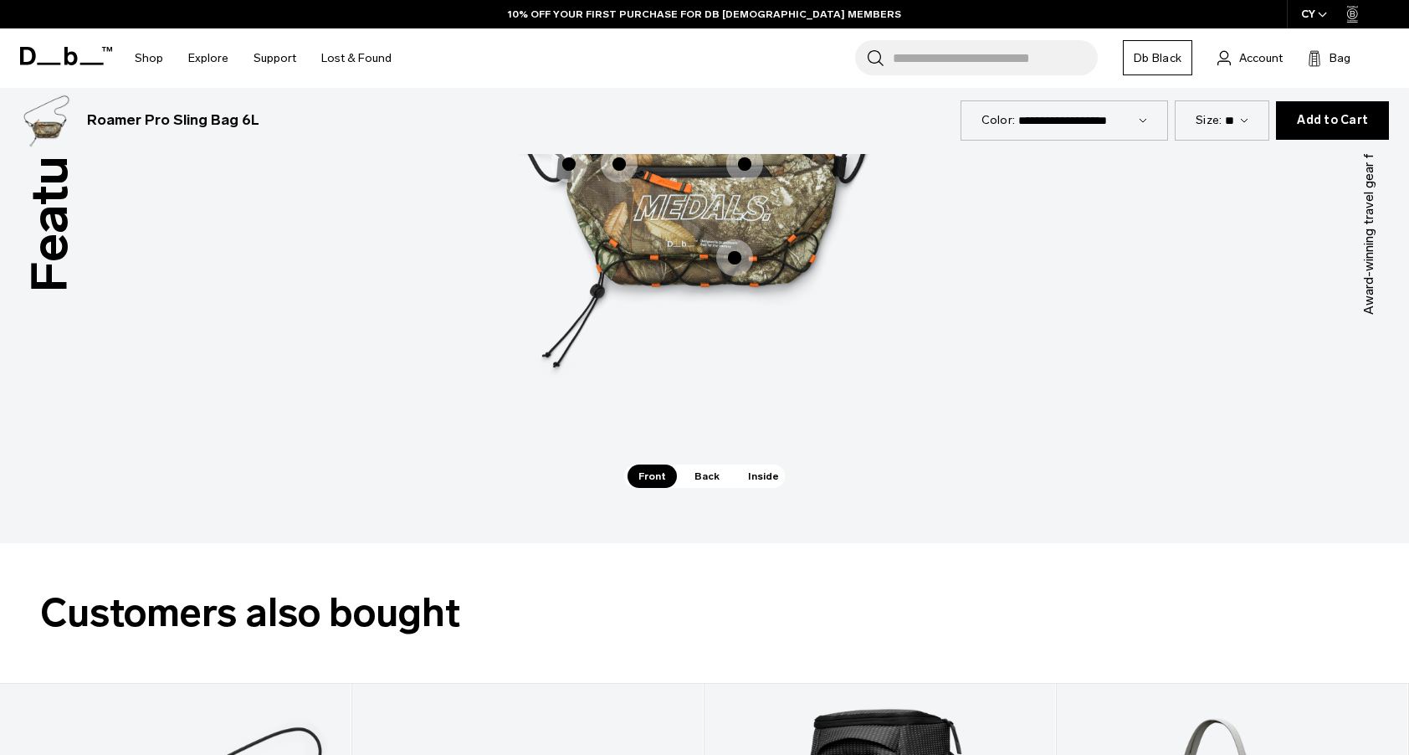
click at [735, 259] on span "1 / 3" at bounding box center [734, 257] width 37 height 37
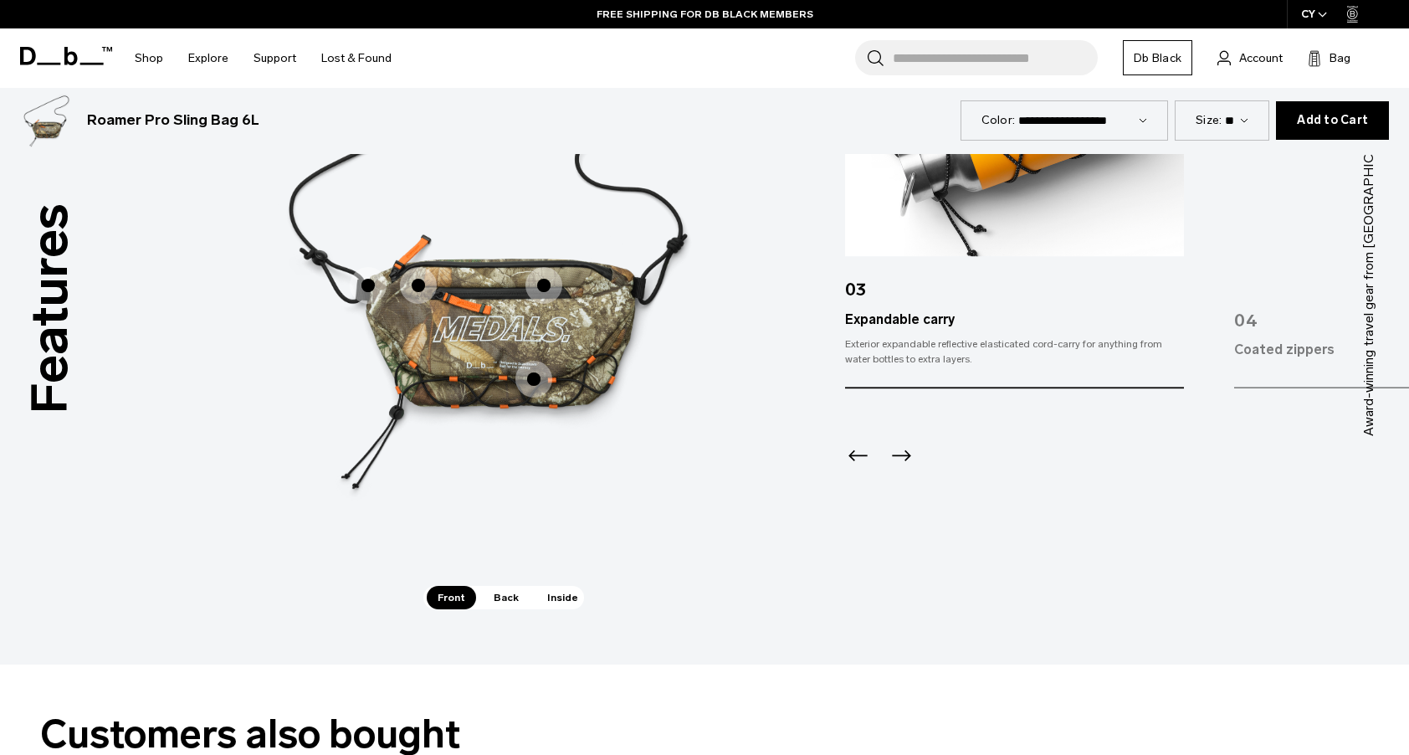
scroll to position [2094, 0]
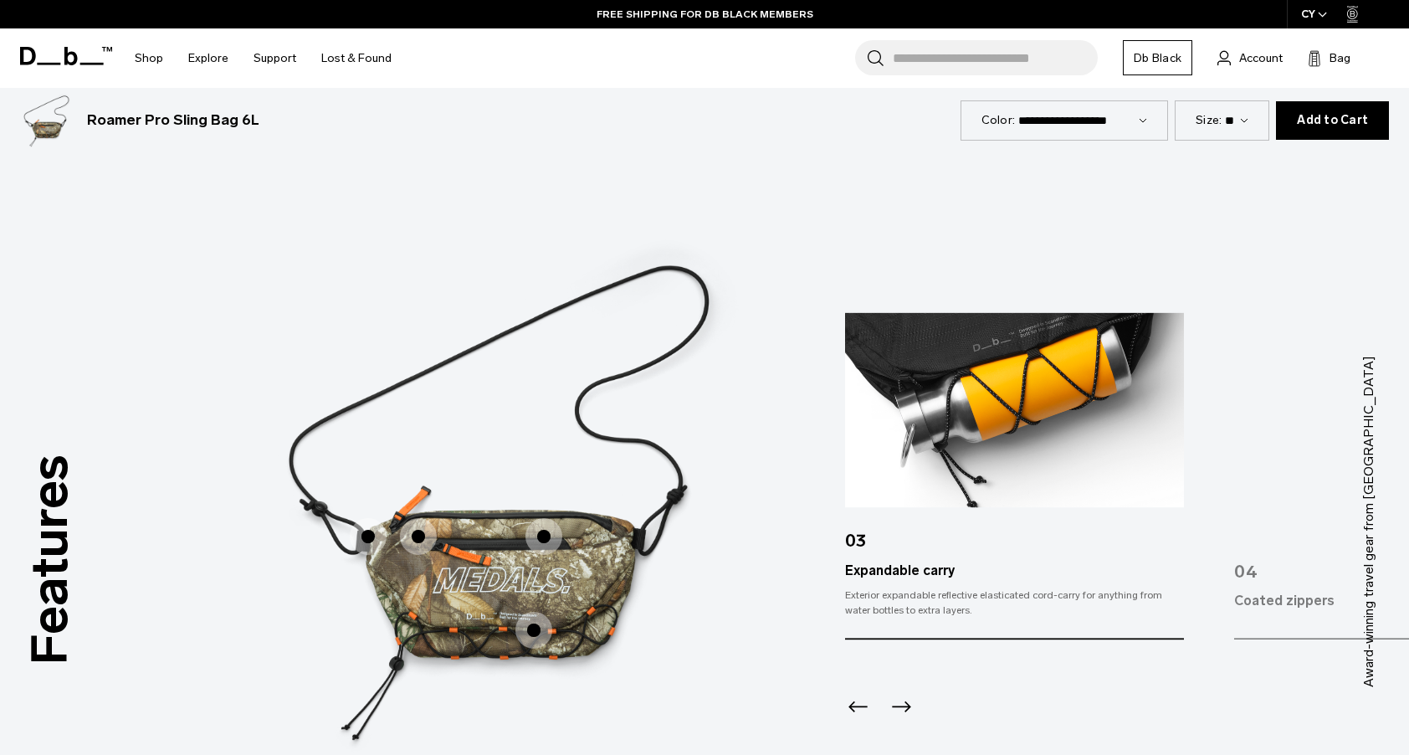
click at [548, 534] on span "1 / 3" at bounding box center [544, 536] width 37 height 37
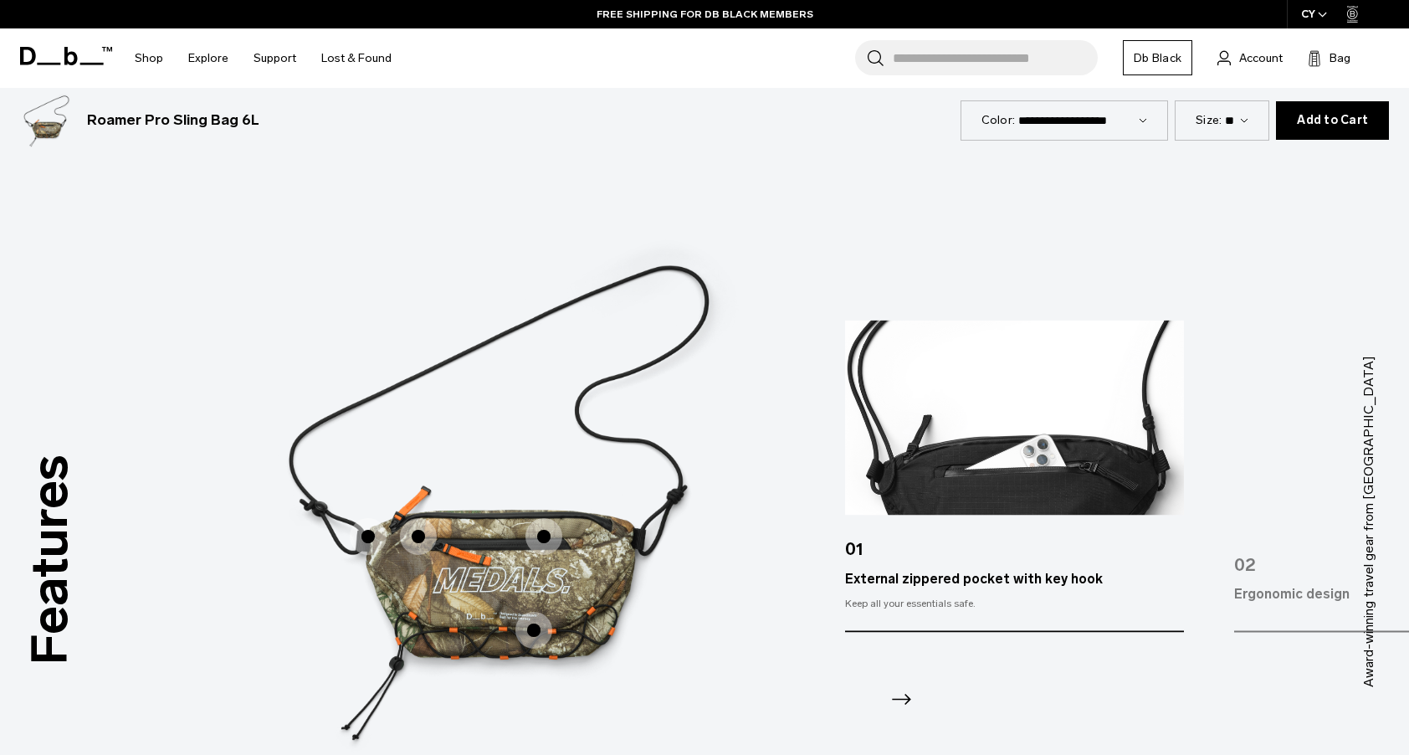
click at [414, 528] on span "1 / 3" at bounding box center [418, 536] width 37 height 37
